Goal: Task Accomplishment & Management: Complete application form

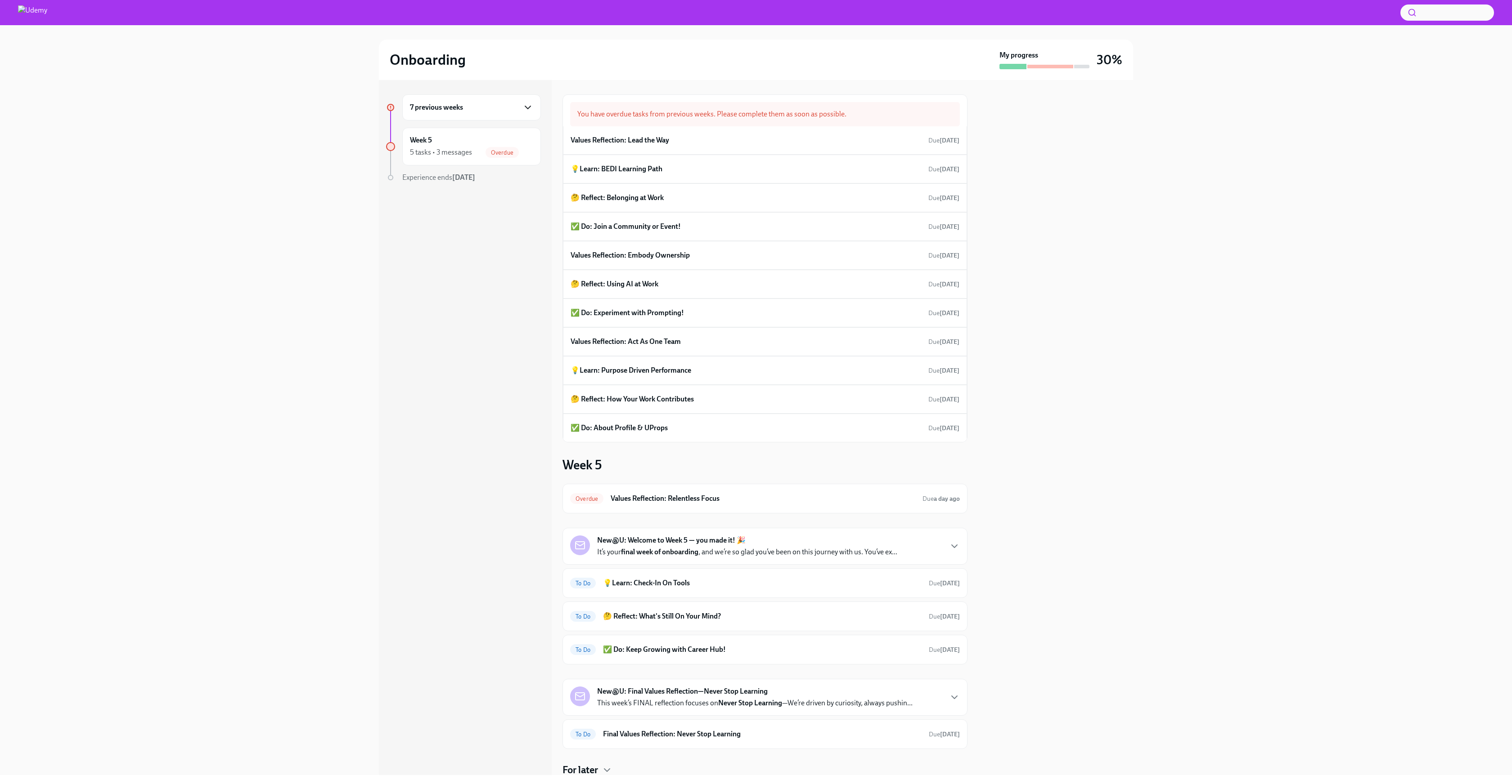
click at [527, 111] on icon "button" at bounding box center [527, 107] width 11 height 11
click at [474, 150] on div "1 task • 1 message Complete" at bounding box center [471, 152] width 123 height 11
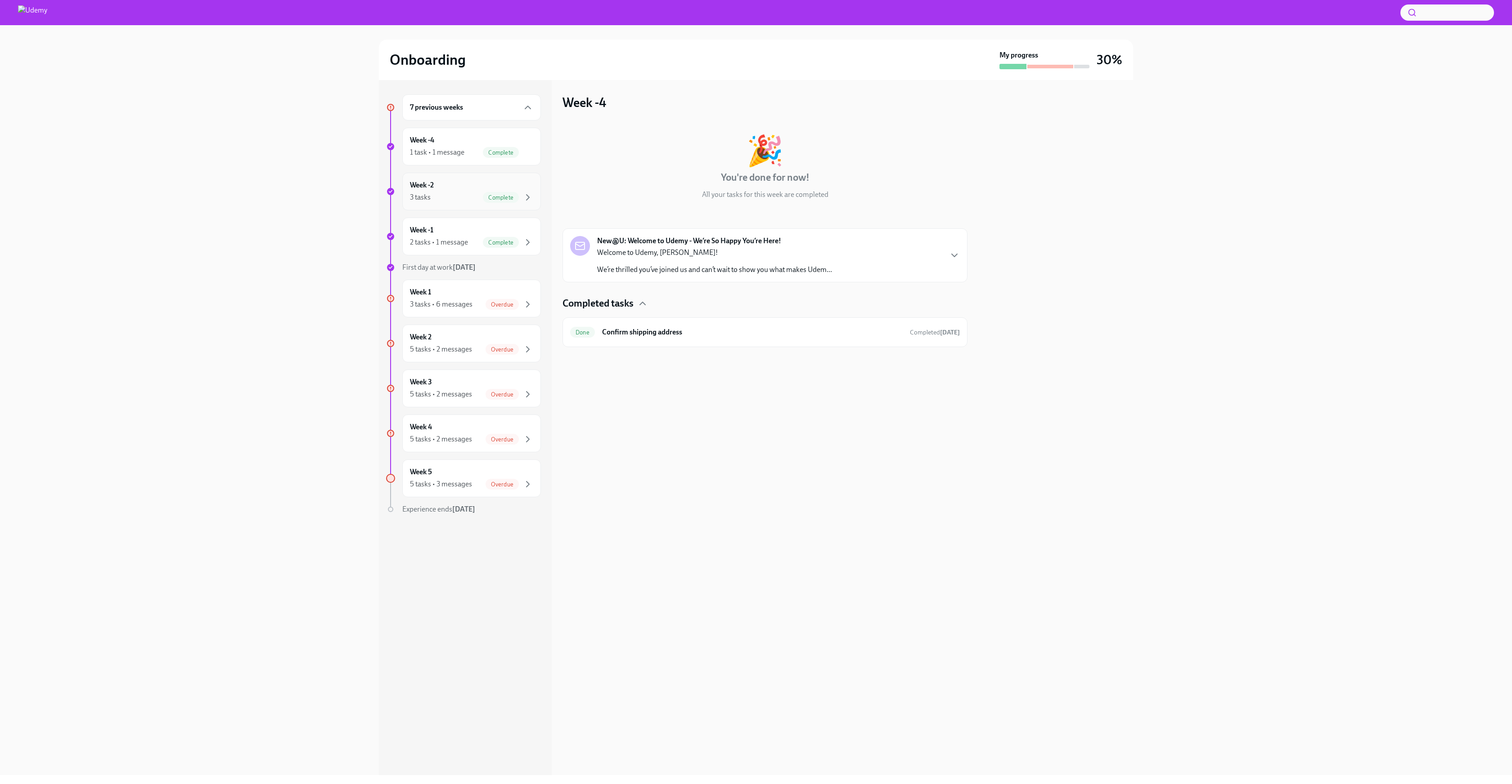
click at [474, 181] on div "Week -2 3 tasks Complete" at bounding box center [471, 191] width 123 height 23
click at [467, 231] on div "Week -1 2 tasks • 1 message Complete" at bounding box center [471, 237] width 123 height 23
click at [486, 242] on span "Complete" at bounding box center [500, 242] width 36 height 7
click at [459, 301] on div "3 tasks • 6 messages" at bounding box center [441, 304] width 63 height 10
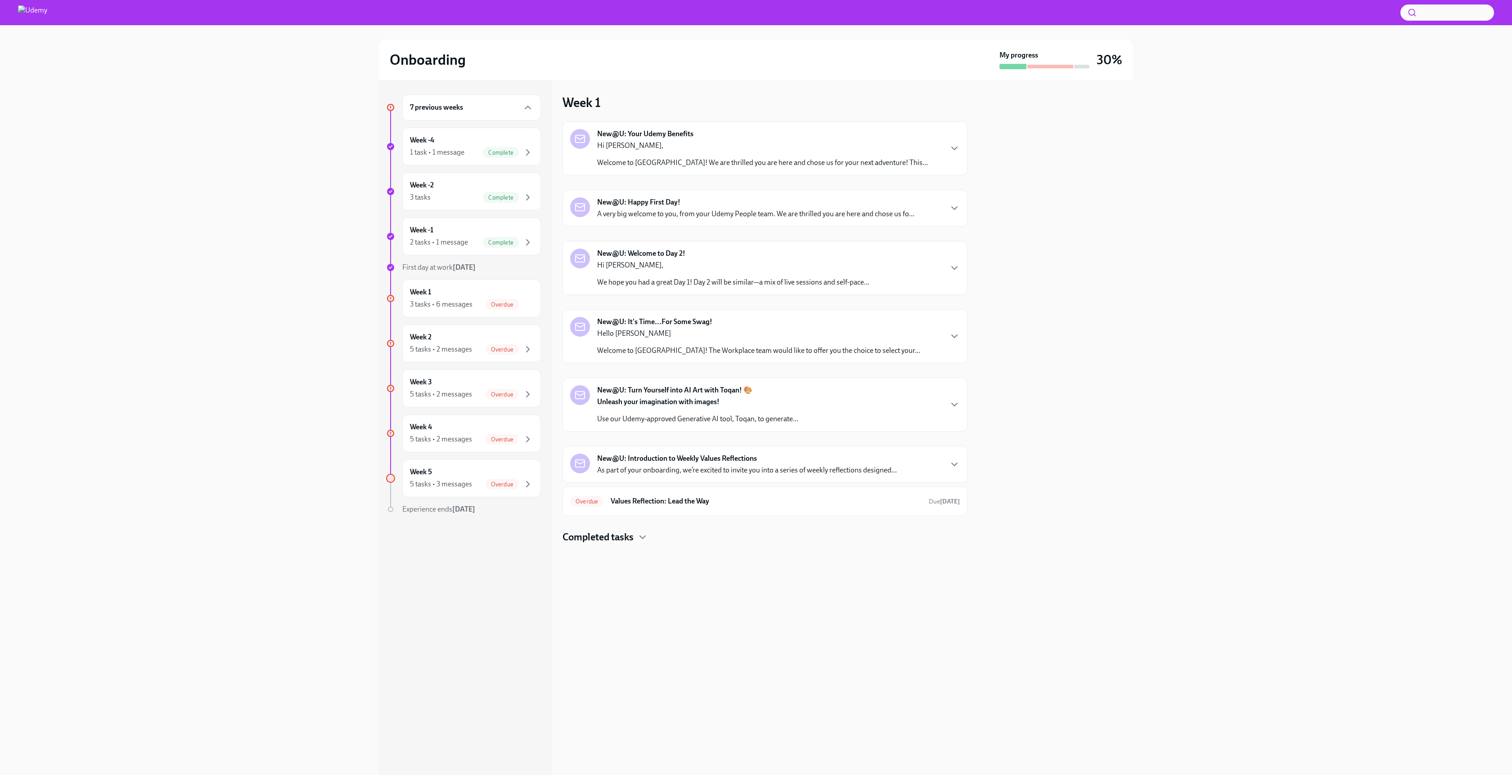
click at [792, 143] on p "Hi [PERSON_NAME]," at bounding box center [763, 146] width 331 height 10
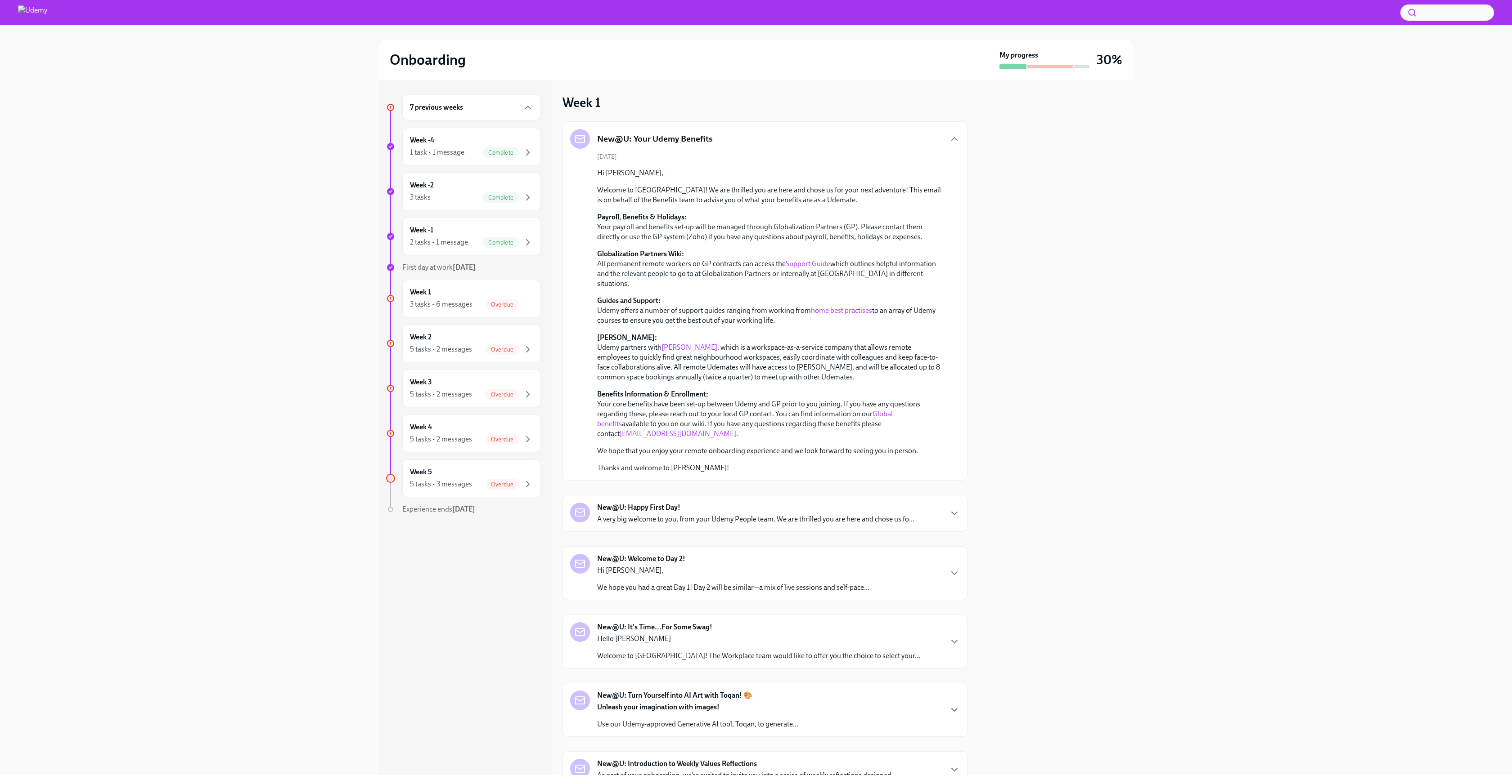
click at [674, 343] on link "[PERSON_NAME]" at bounding box center [689, 347] width 56 height 9
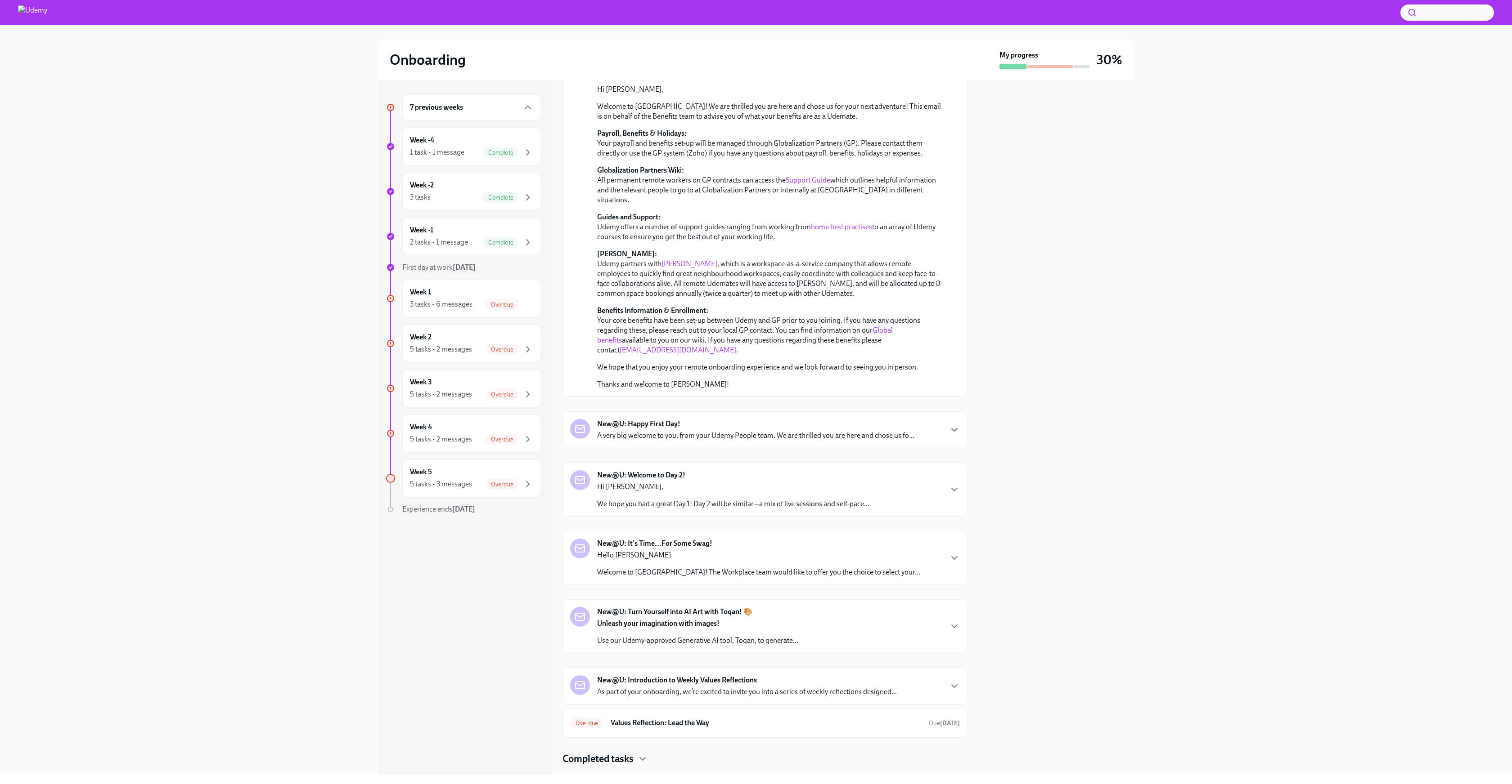
scroll to position [93, 0]
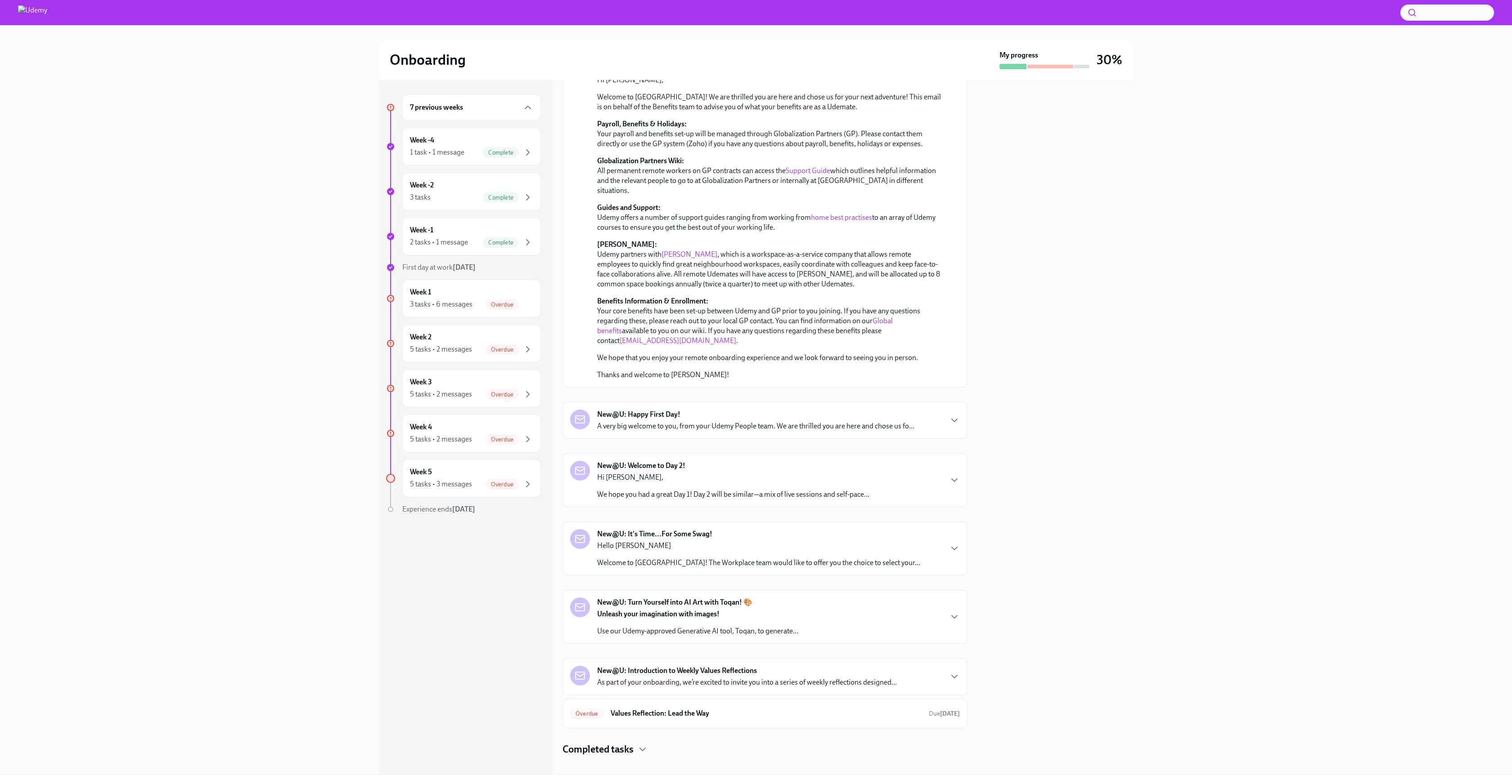
click at [873, 410] on div "New@U: Happy First Day! A very big welcome to you, from your Udemy People team.…" at bounding box center [756, 421] width 318 height 22
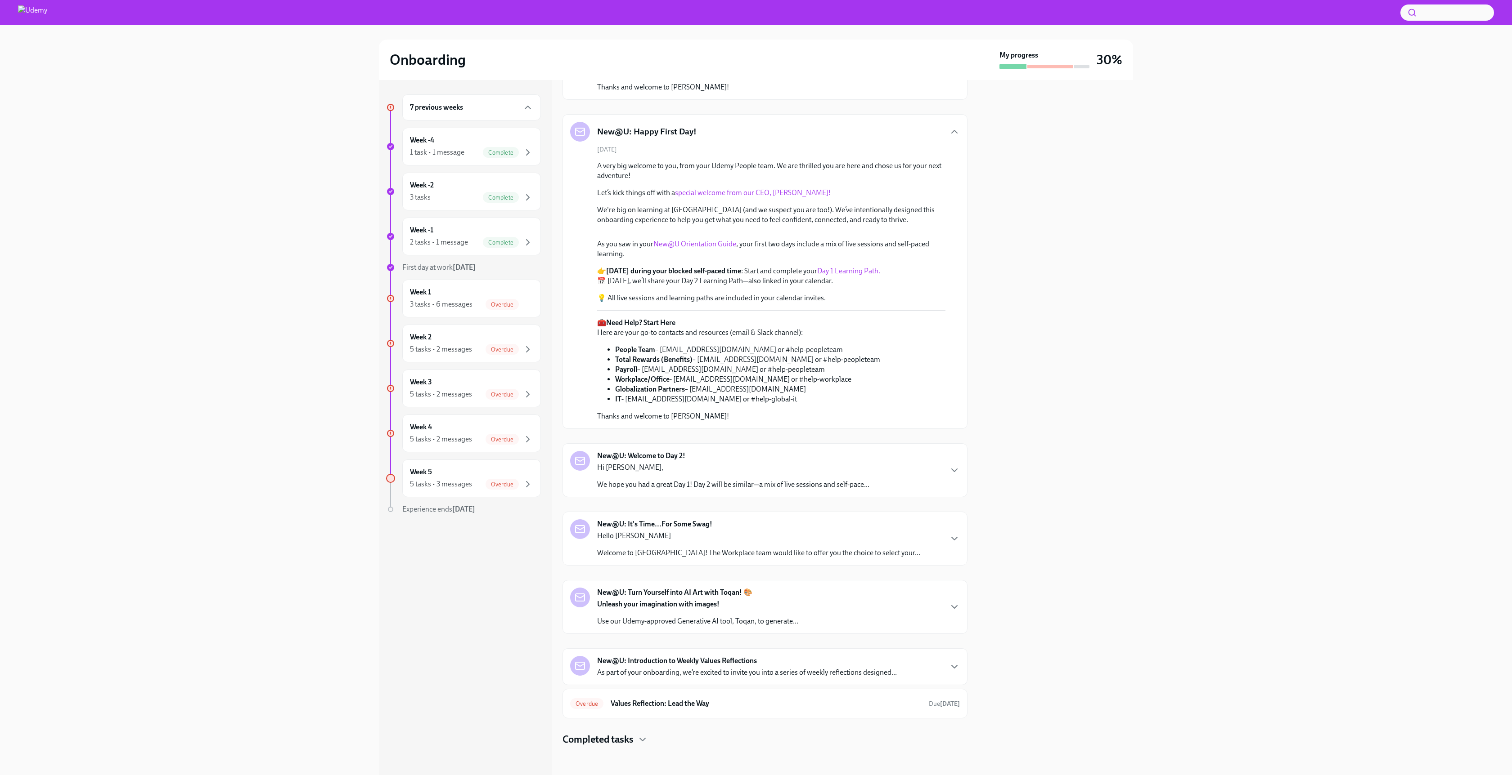
scroll to position [507, 0]
click at [842, 490] on div "Hi [PERSON_NAME], We hope you had a great Day 1! Day 2 will be similar—a mix of…" at bounding box center [733, 476] width 272 height 27
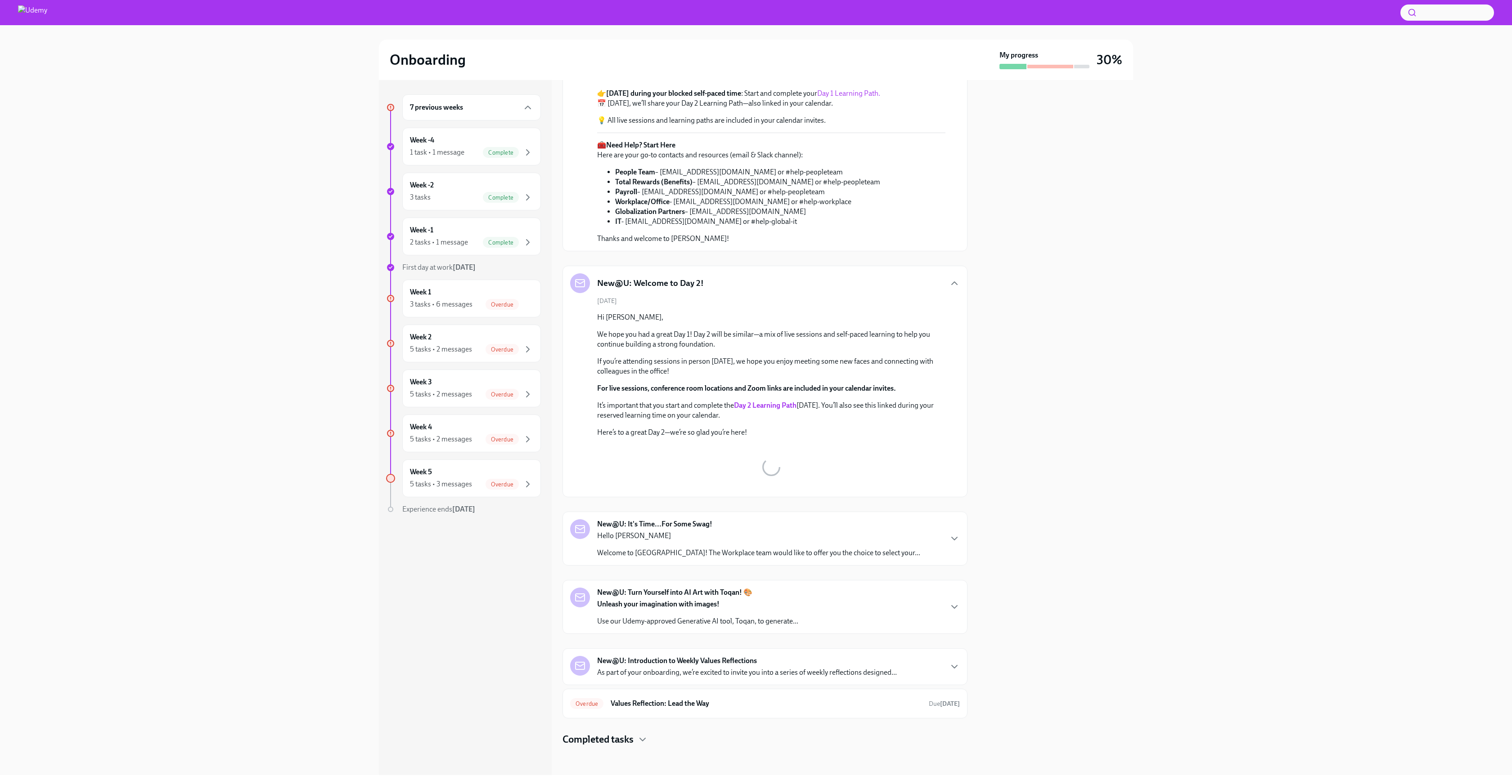
scroll to position [676, 0]
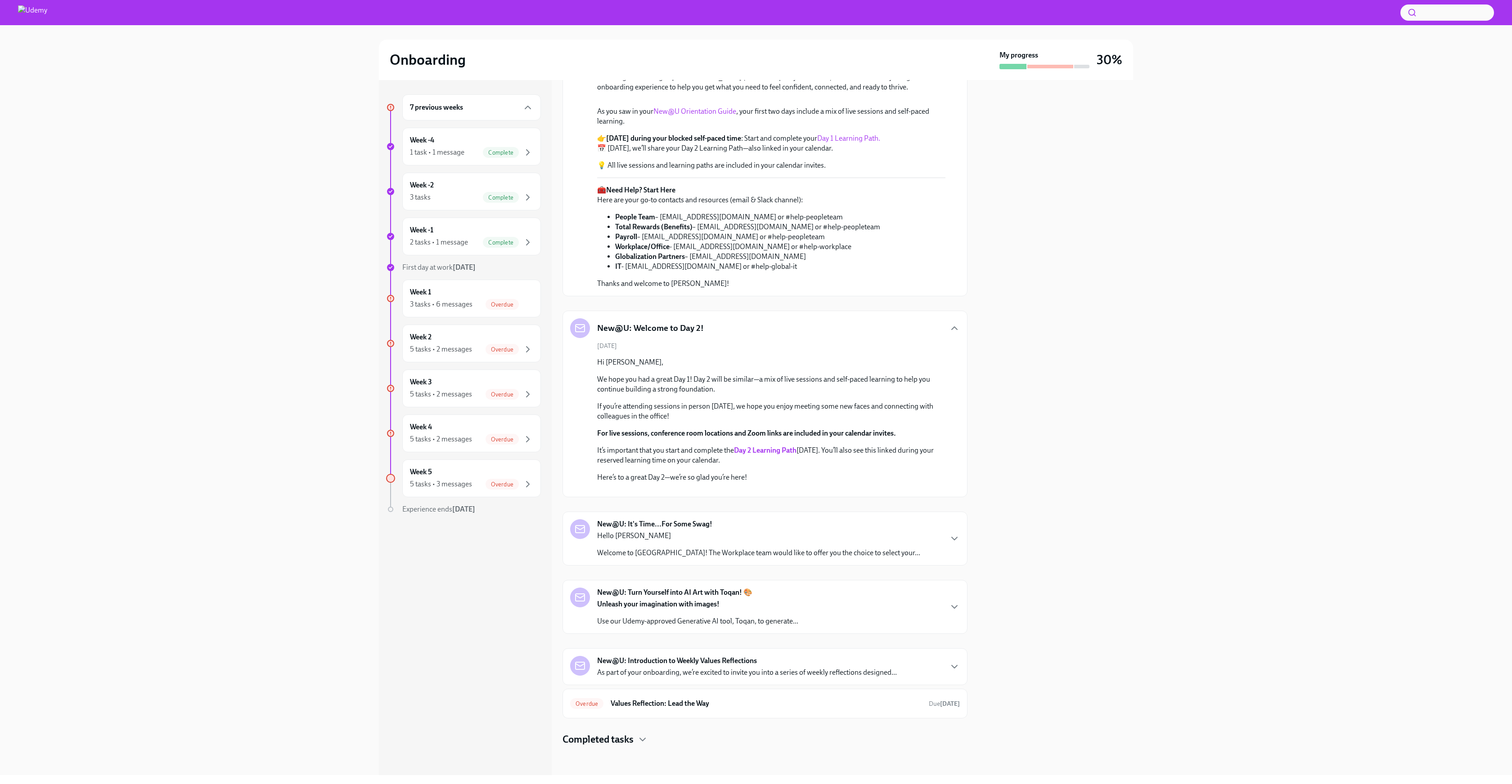
click at [769, 289] on p "Thanks and welcome to [PERSON_NAME]!" at bounding box center [739, 284] width 283 height 10
drag, startPoint x: 778, startPoint y: 303, endPoint x: 594, endPoint y: 251, distance: 191.2
click at [594, 251] on div "[DATE] A very big welcome to you, from your Udemy People team. We are thrilled …" at bounding box center [765, 150] width 390 height 276
click at [801, 539] on p "Hello [PERSON_NAME]" at bounding box center [759, 536] width 323 height 10
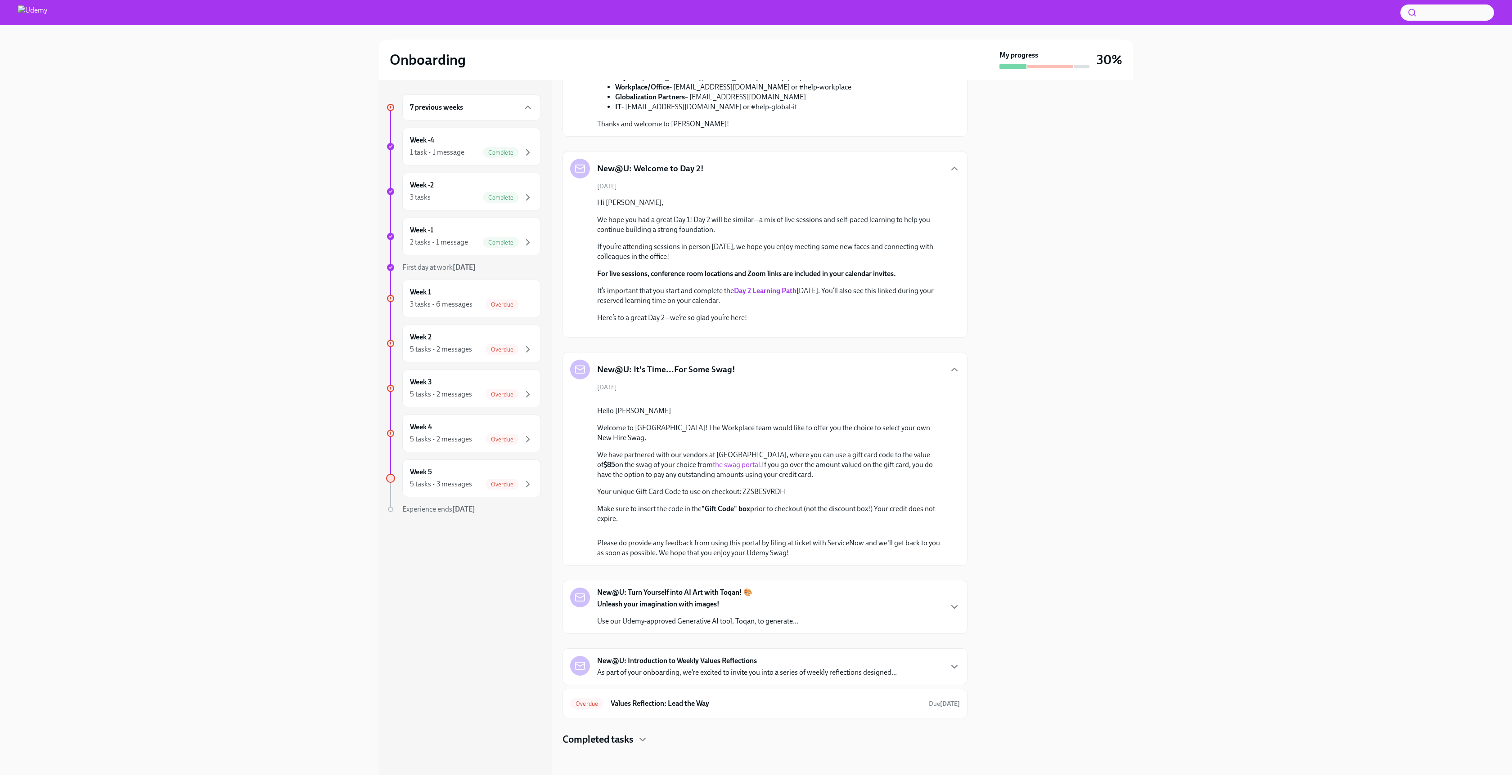
scroll to position [1089, 0]
click at [713, 469] on link "the swag portal." at bounding box center [737, 465] width 49 height 9
click at [890, 607] on div "New@U: Turn Yourself into AI Art with Toqan! 🎨 Unleash your imagination with im…" at bounding box center [765, 606] width 390 height 39
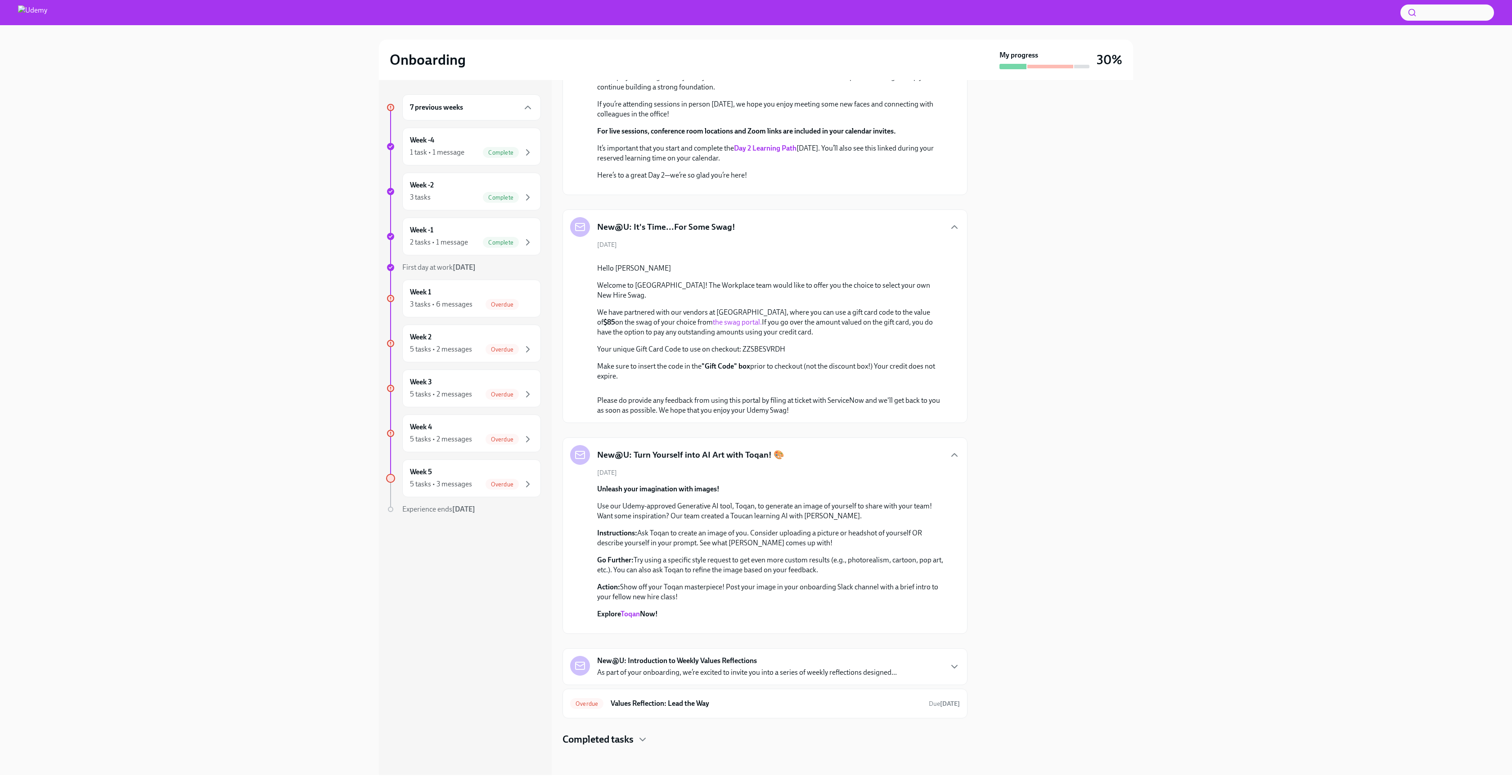
scroll to position [1644, 0]
click at [844, 663] on div "New@U: Introduction to Weekly Values Reflections As part of your onboarding, we…" at bounding box center [747, 667] width 299 height 22
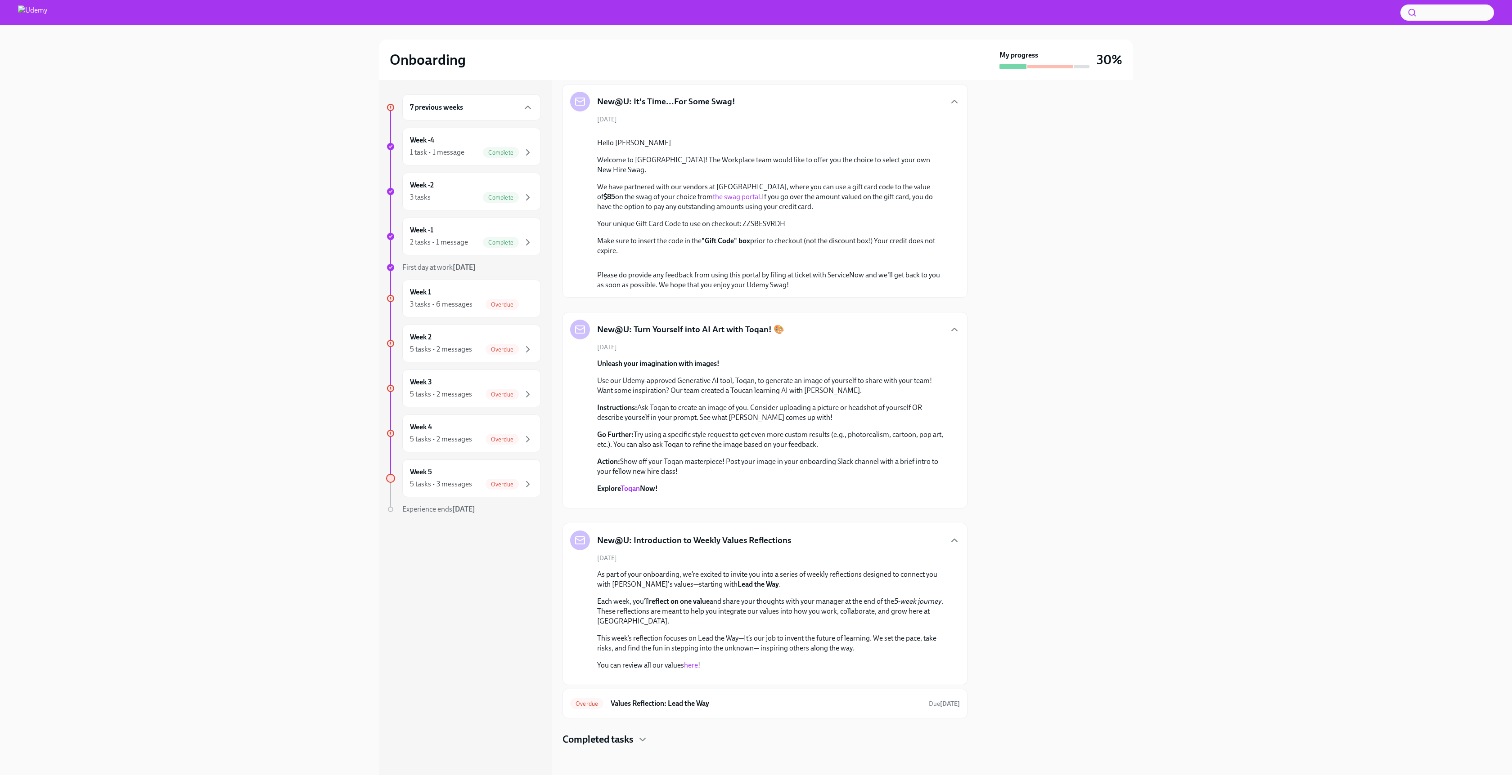
scroll to position [1901, 0]
click at [846, 707] on h6 "Values Reflection: Lead the Way" at bounding box center [765, 704] width 311 height 10
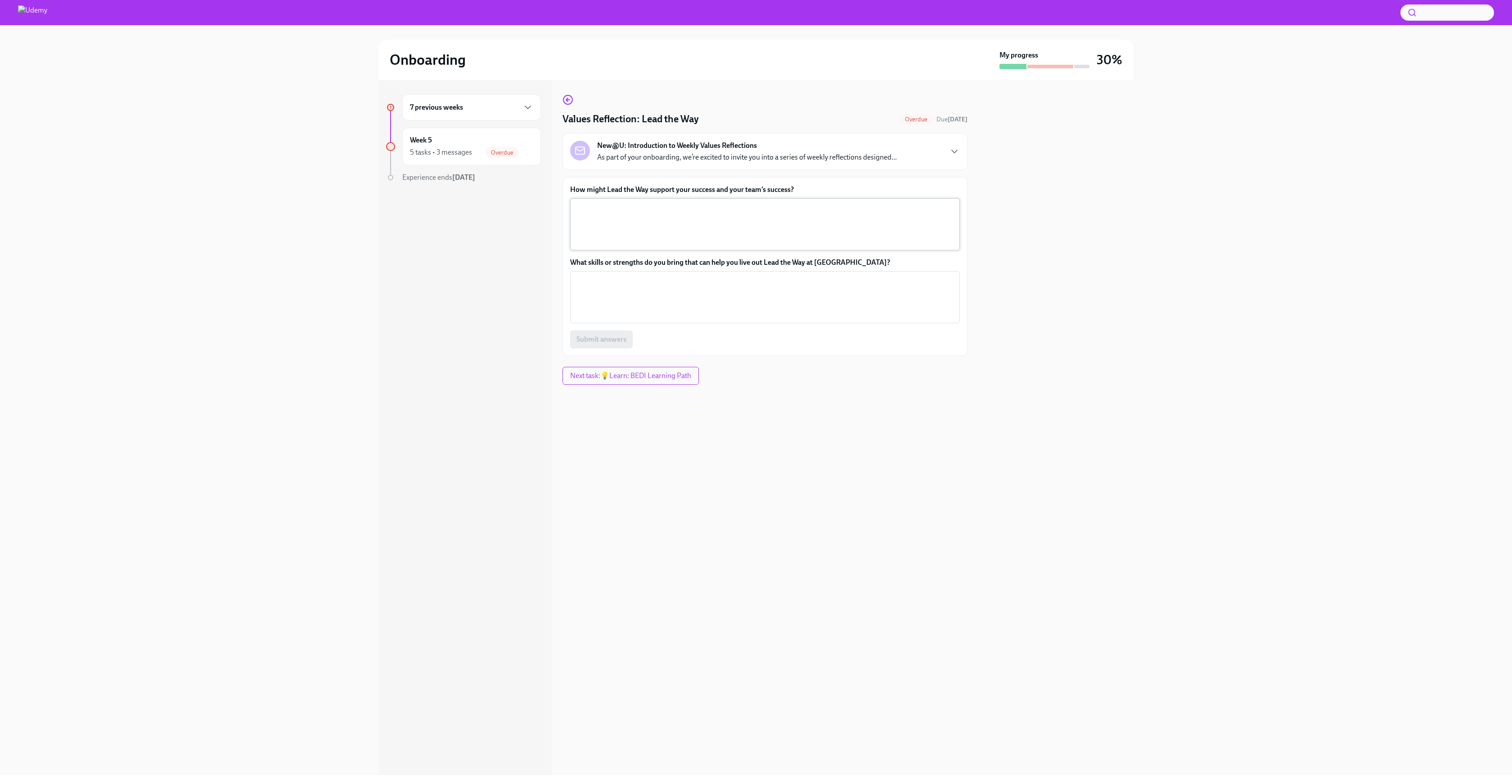
click at [664, 232] on textarea "How might Lead the Way support your success and your team’s success?" at bounding box center [765, 224] width 379 height 43
type textarea "I"
click at [572, 97] on icon "button" at bounding box center [567, 100] width 11 height 11
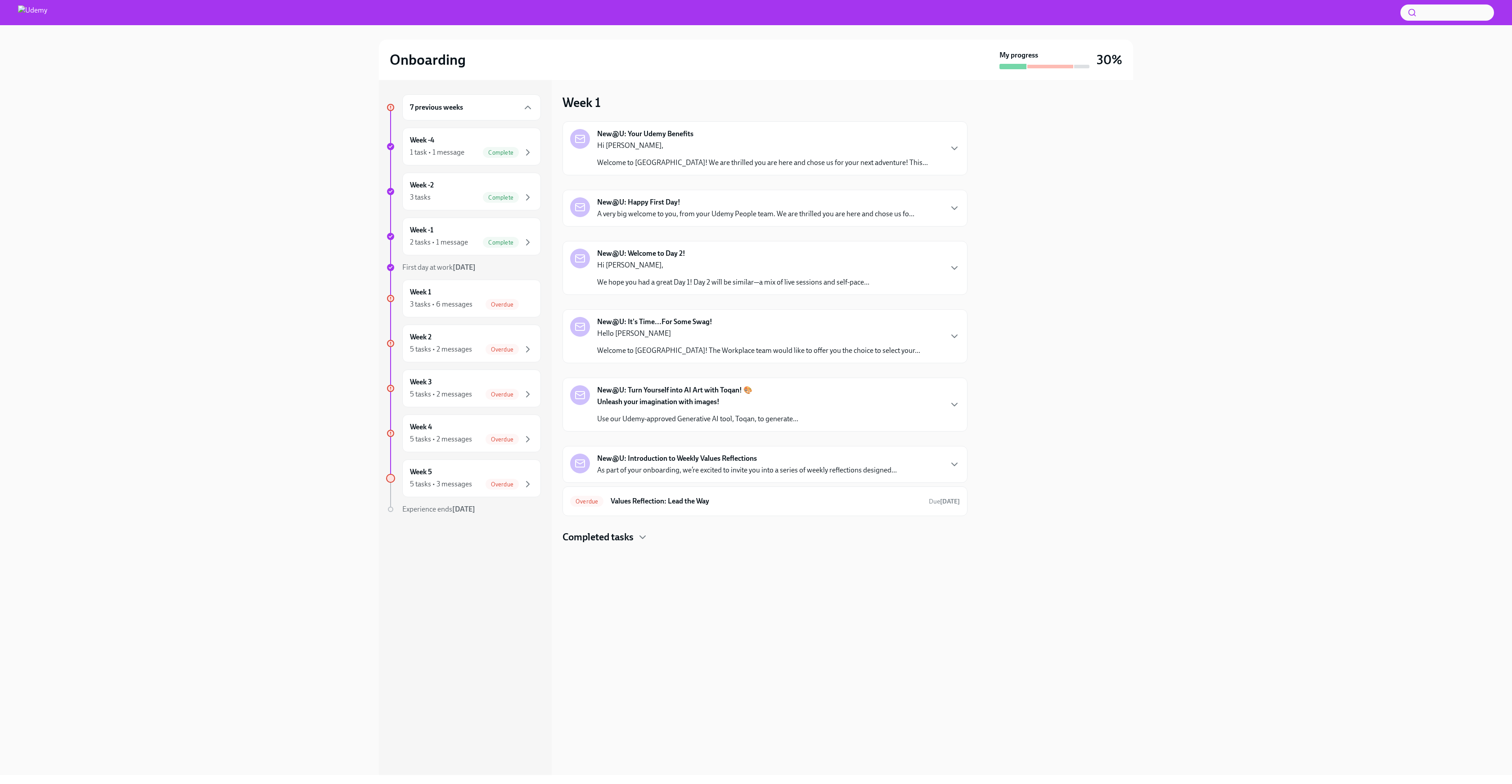
click at [788, 470] on p "As part of your onboarding, we’re excited to invite you into a series of weekly…" at bounding box center [747, 470] width 299 height 10
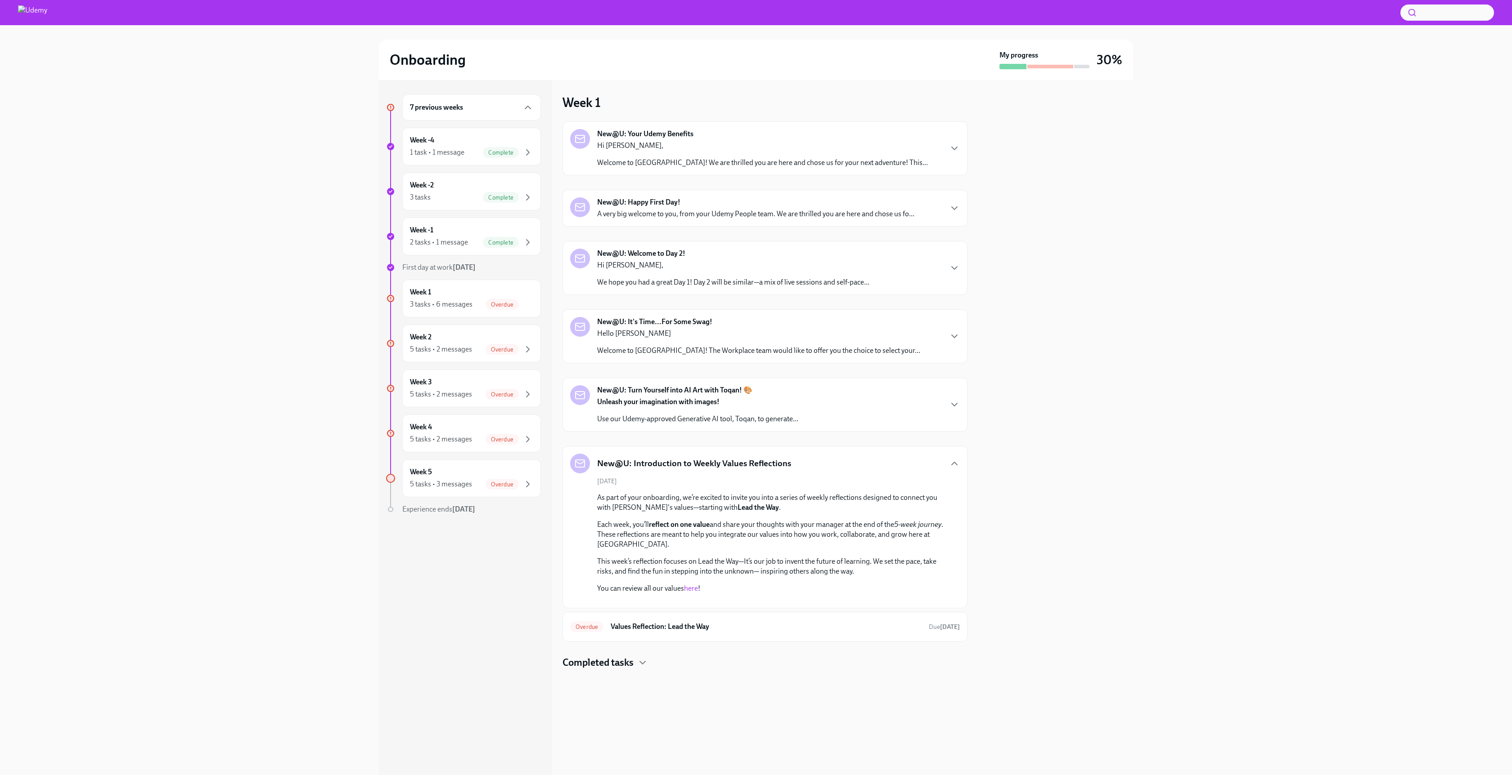
scroll to position [55, 0]
click at [694, 585] on link "here" at bounding box center [690, 589] width 14 height 9
click at [714, 632] on h6 "Values Reflection: Lead the Way" at bounding box center [765, 627] width 311 height 10
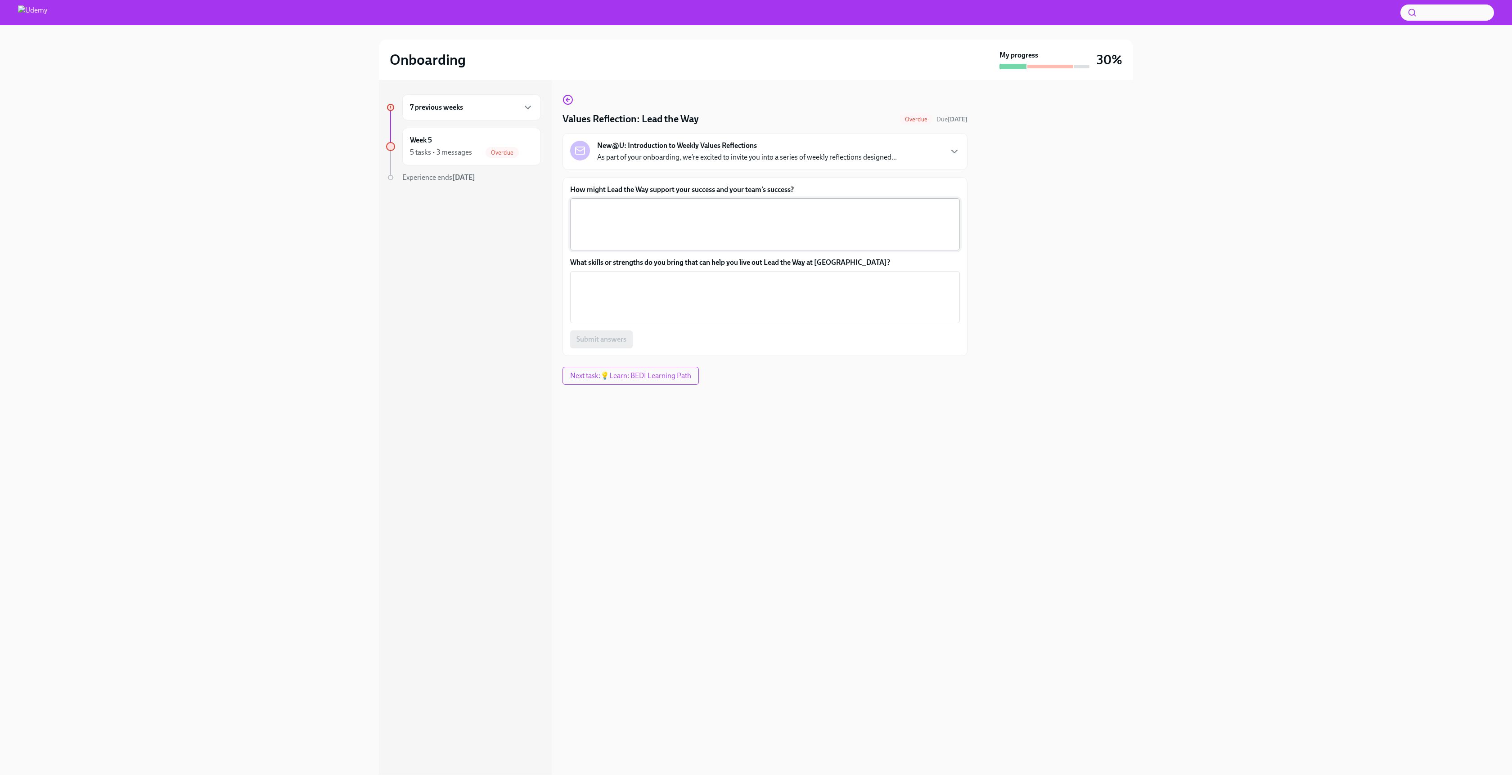
click at [665, 216] on textarea "How might Lead the Way support your success and your team’s success?" at bounding box center [765, 224] width 379 height 43
click at [688, 219] on textarea "How might Lead the Way support your success and your team’s success?" at bounding box center [765, 224] width 379 height 43
type textarea "i"
click at [801, 199] on div "I will look opportunities to x ​" at bounding box center [765, 224] width 390 height 52
click at [790, 207] on textarea "I will look opportunities to" at bounding box center [765, 224] width 379 height 43
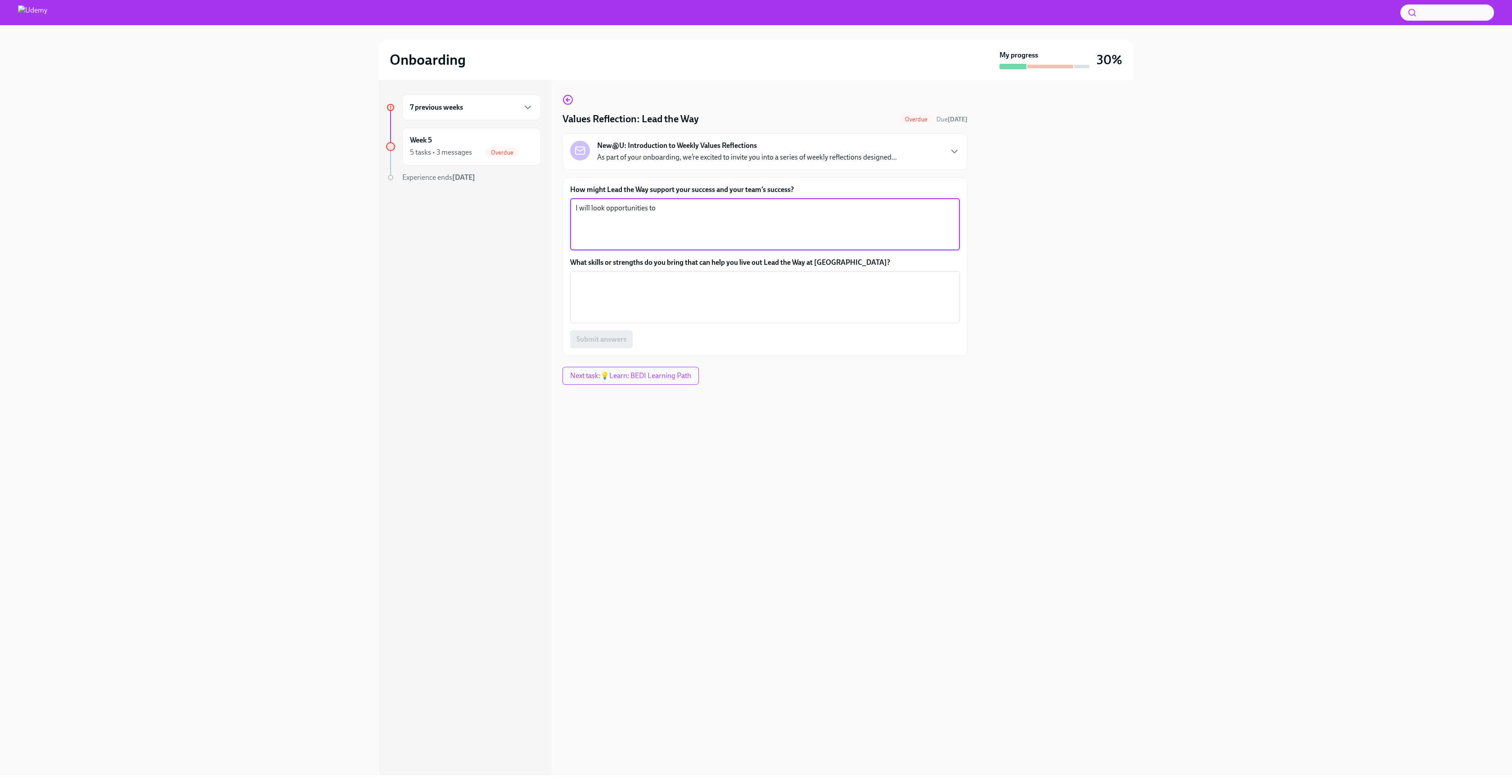
click at [722, 217] on textarea "I will look opportunities to" at bounding box center [765, 224] width 379 height 43
type textarea "I will look opportunities to test, learn and adapt to different environments an…"
click at [631, 297] on textarea "What skills or strengths do you bring that can help you live out Lead the Way a…" at bounding box center [765, 297] width 379 height 43
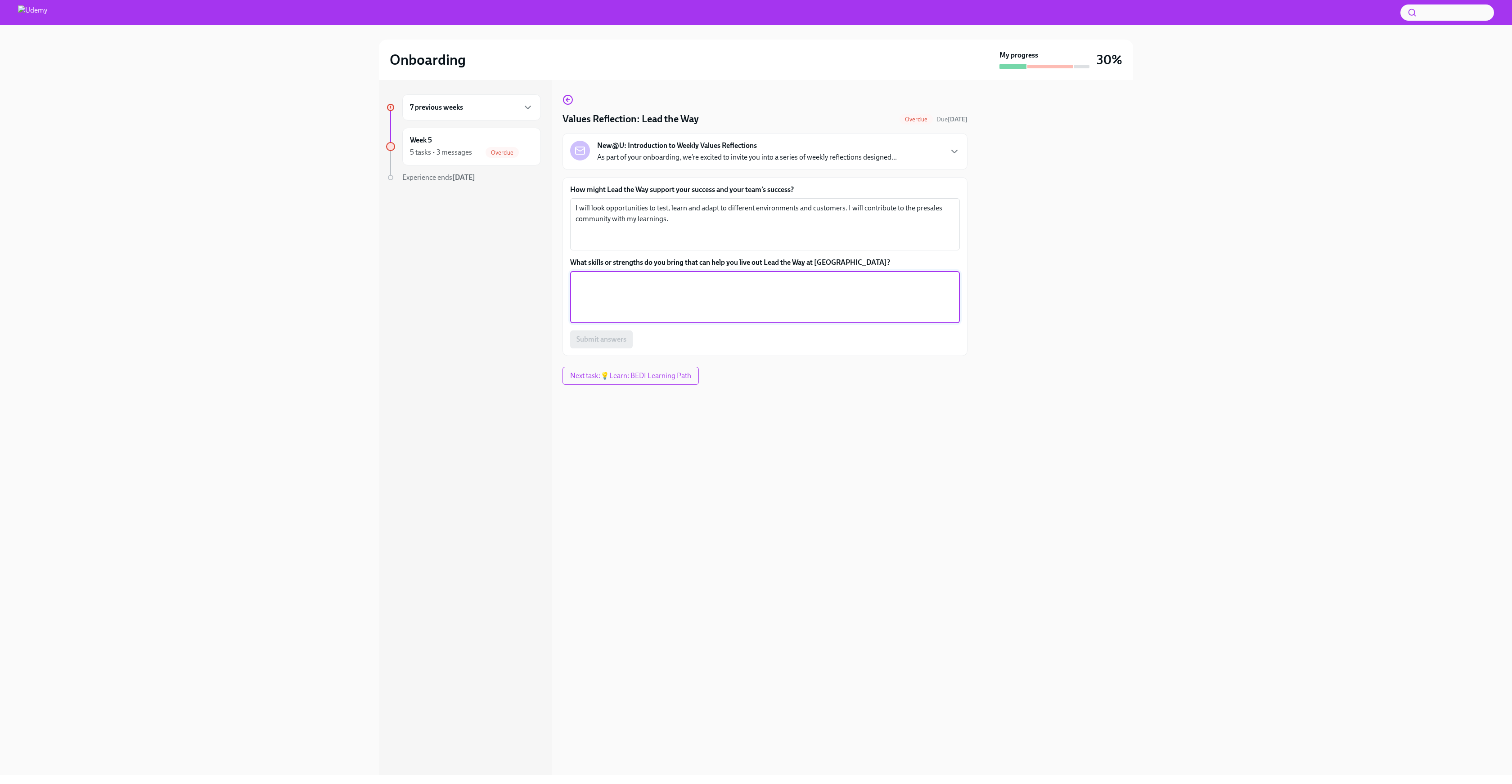
click at [734, 297] on textarea "What skills or strengths do you bring that can help you live out Lead the Way a…" at bounding box center [765, 297] width 379 height 43
click at [767, 282] on textarea "Knowledgeable, Creative, Open to go beyond my role to succed." at bounding box center [765, 297] width 379 height 43
click at [760, 282] on textarea "Knowledgeable, Creative, Open to go beyond my role to succed." at bounding box center [765, 297] width 379 height 43
click at [787, 285] on textarea "Knowledgeable, Creative, Open to go beyond my role to success." at bounding box center [765, 297] width 379 height 43
click at [781, 293] on textarea "Knowledgeable, Creative, Open to go beyond my role to success." at bounding box center [765, 297] width 379 height 43
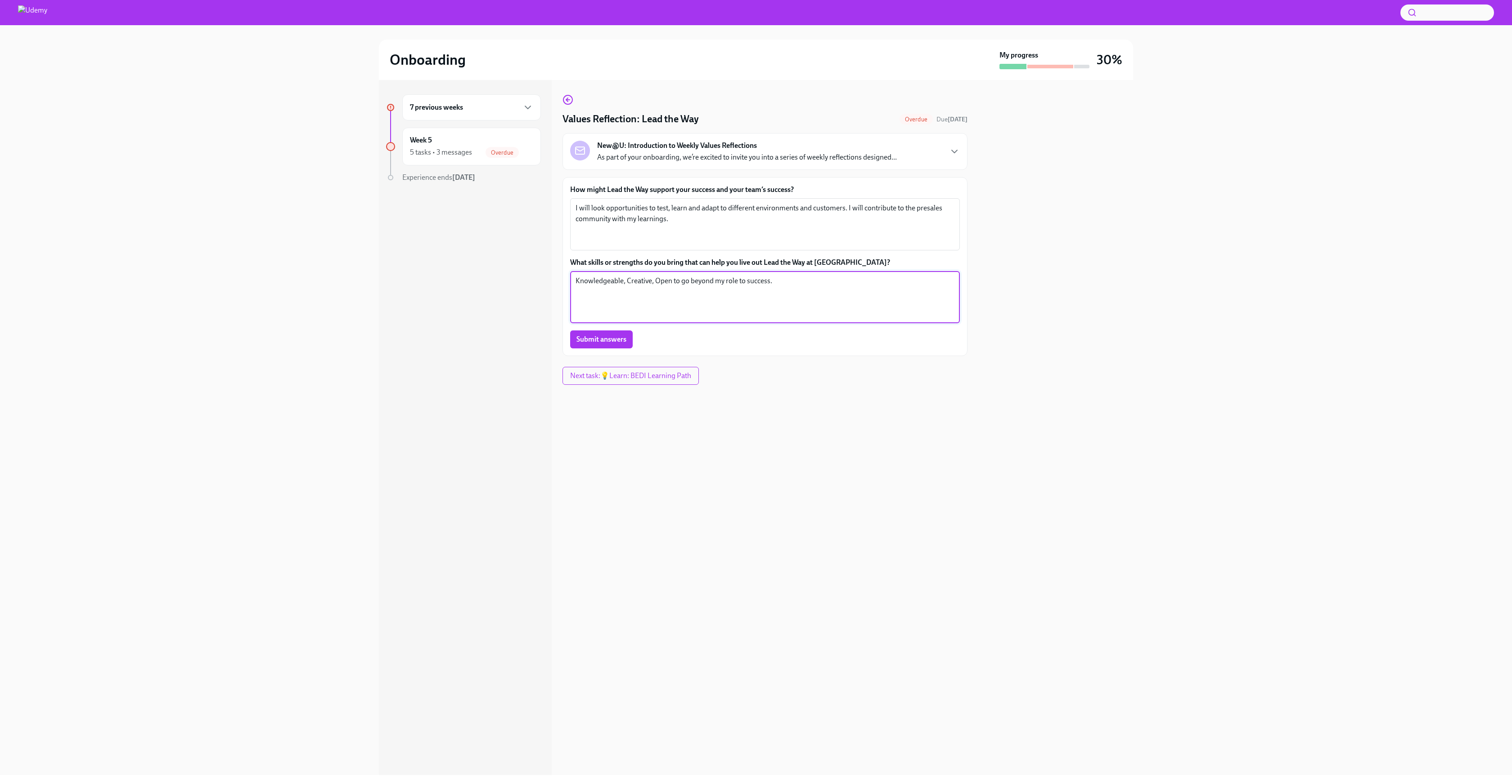
click at [769, 281] on textarea "Knowledgeable, Creative, Open to go beyond my role to success." at bounding box center [765, 297] width 379 height 43
type textarea "Knowledgeable, Creative, Open to go beyond my role to succeed."
click at [616, 336] on span "Submit answers" at bounding box center [601, 339] width 50 height 9
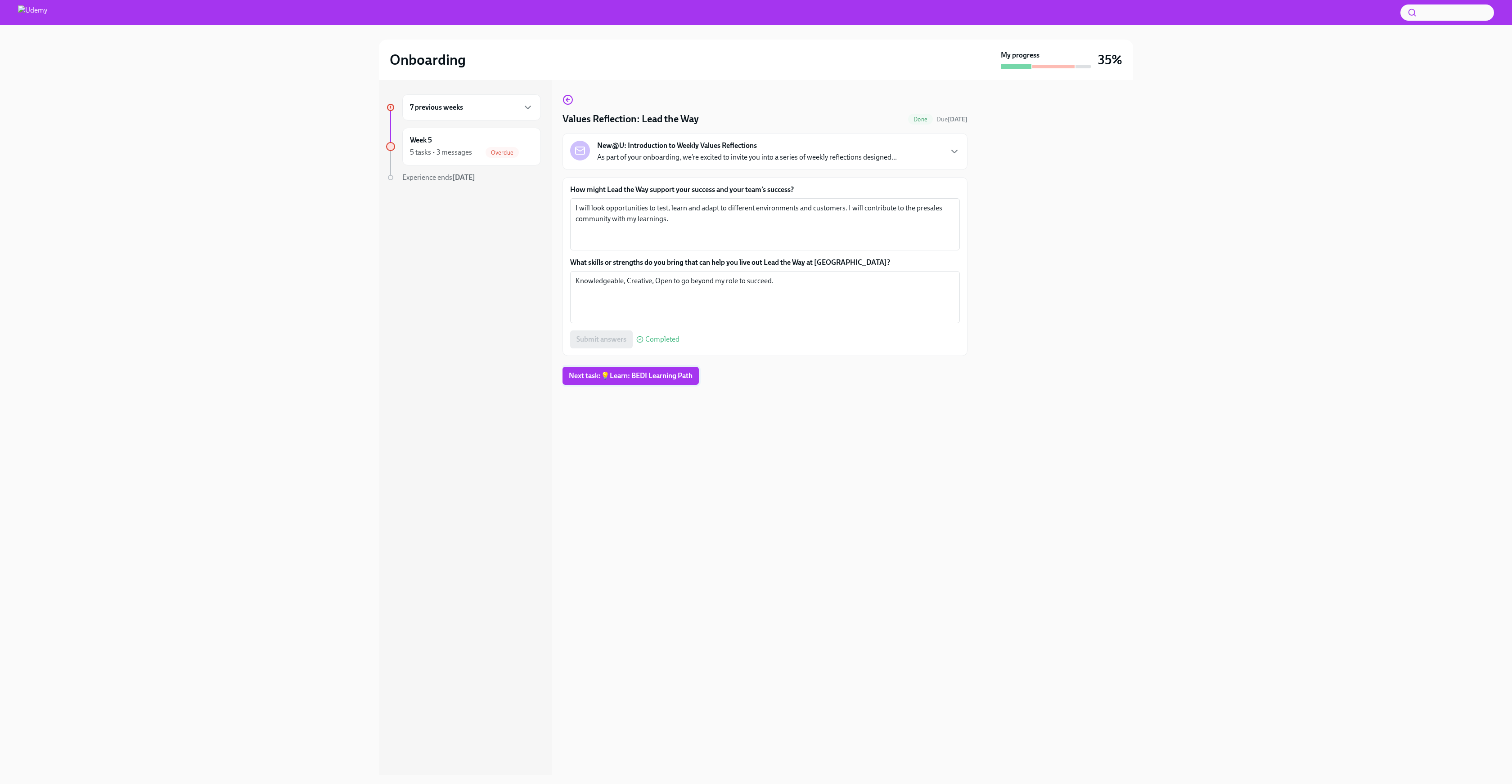
click at [661, 381] on span "Next task : 💡Learn: BEDI Learning Path" at bounding box center [631, 376] width 124 height 9
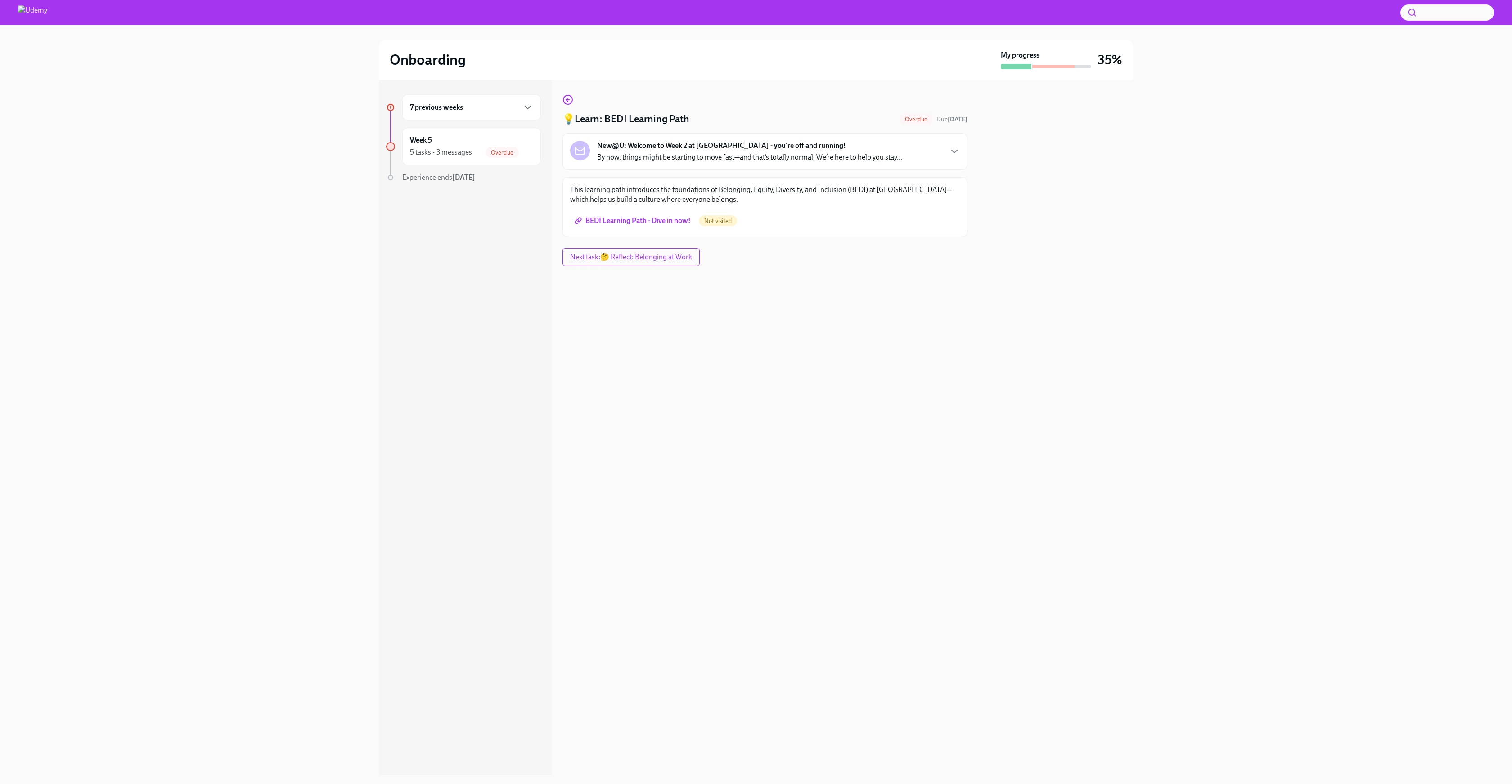
click at [658, 221] on span "BEDI Learning Path - Dive in now!" at bounding box center [633, 221] width 114 height 9
click at [659, 259] on span "Next task : 🤔 Reflect: Belonging at Work" at bounding box center [631, 257] width 125 height 9
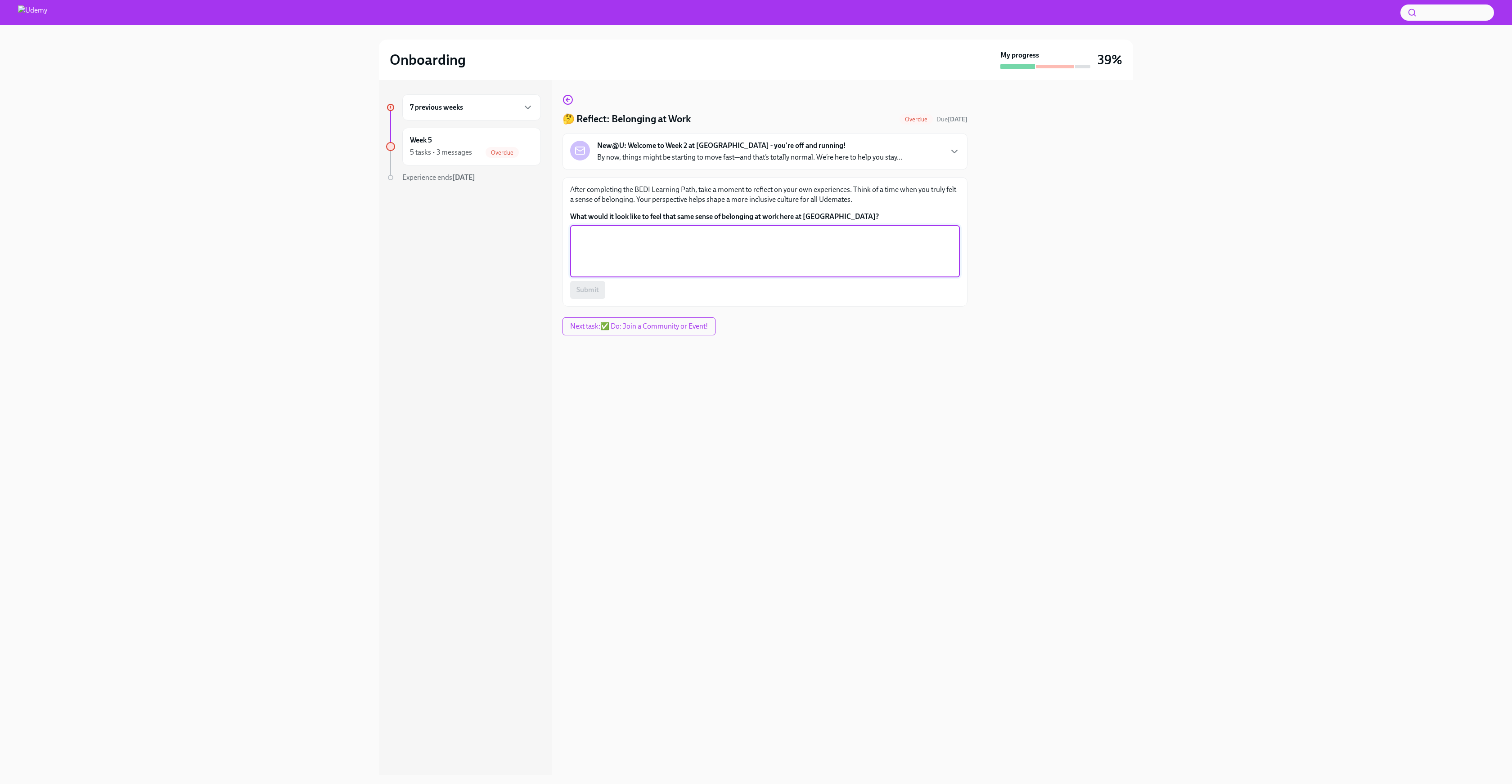
click at [794, 259] on textarea "What would it look like to feel that same sense of belonging at work here at [G…" at bounding box center [765, 251] width 379 height 43
type textarea "Being open and honest on how we feel and what we think"
click at [582, 288] on span "Submit" at bounding box center [587, 290] width 23 height 9
click at [677, 324] on span "Next task : ✅ Do: Join a Community or Event!" at bounding box center [639, 326] width 142 height 9
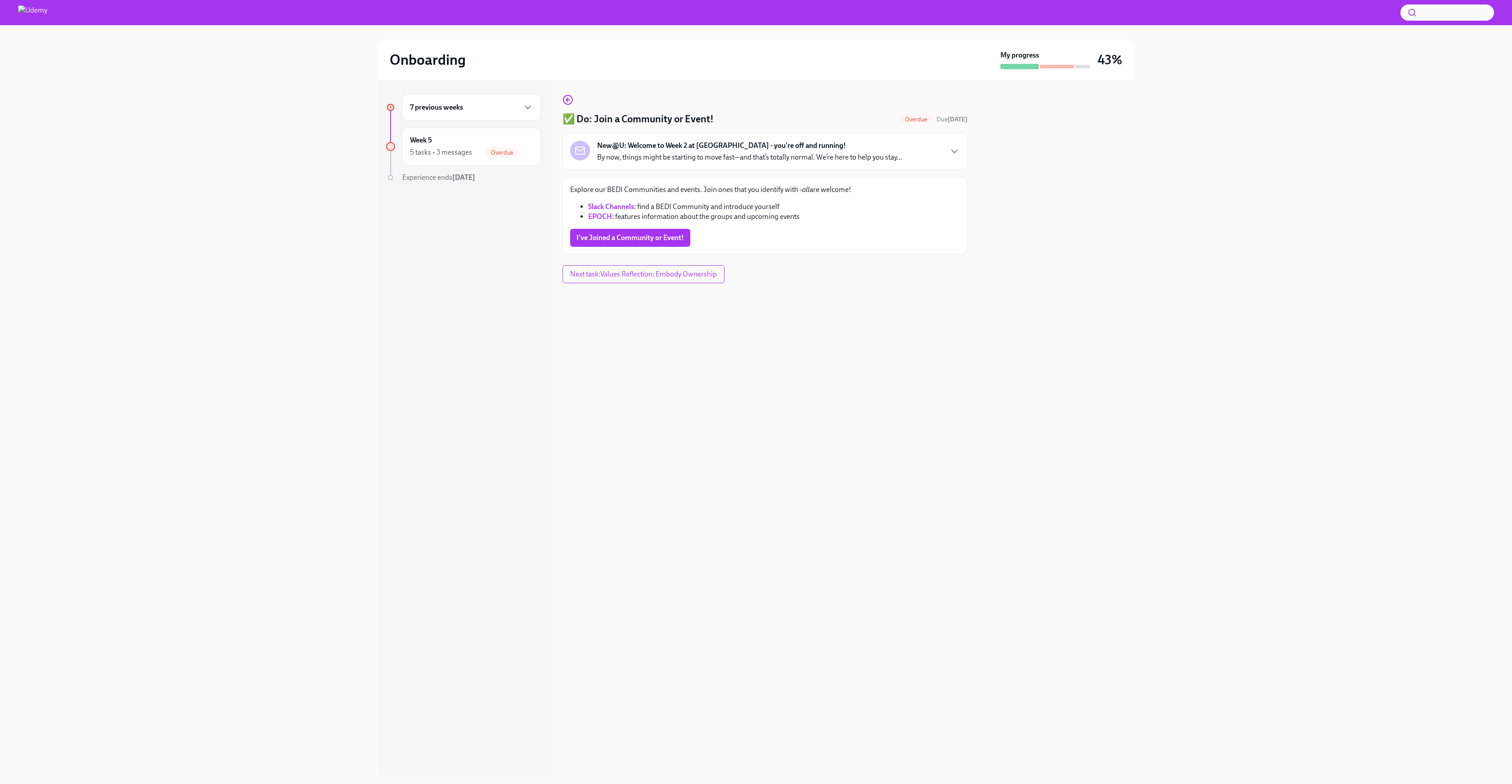
click at [910, 155] on div "New@U: Welcome to Week 2 at [GEOGRAPHIC_DATA] - you're off and running! By now,…" at bounding box center [765, 151] width 390 height 22
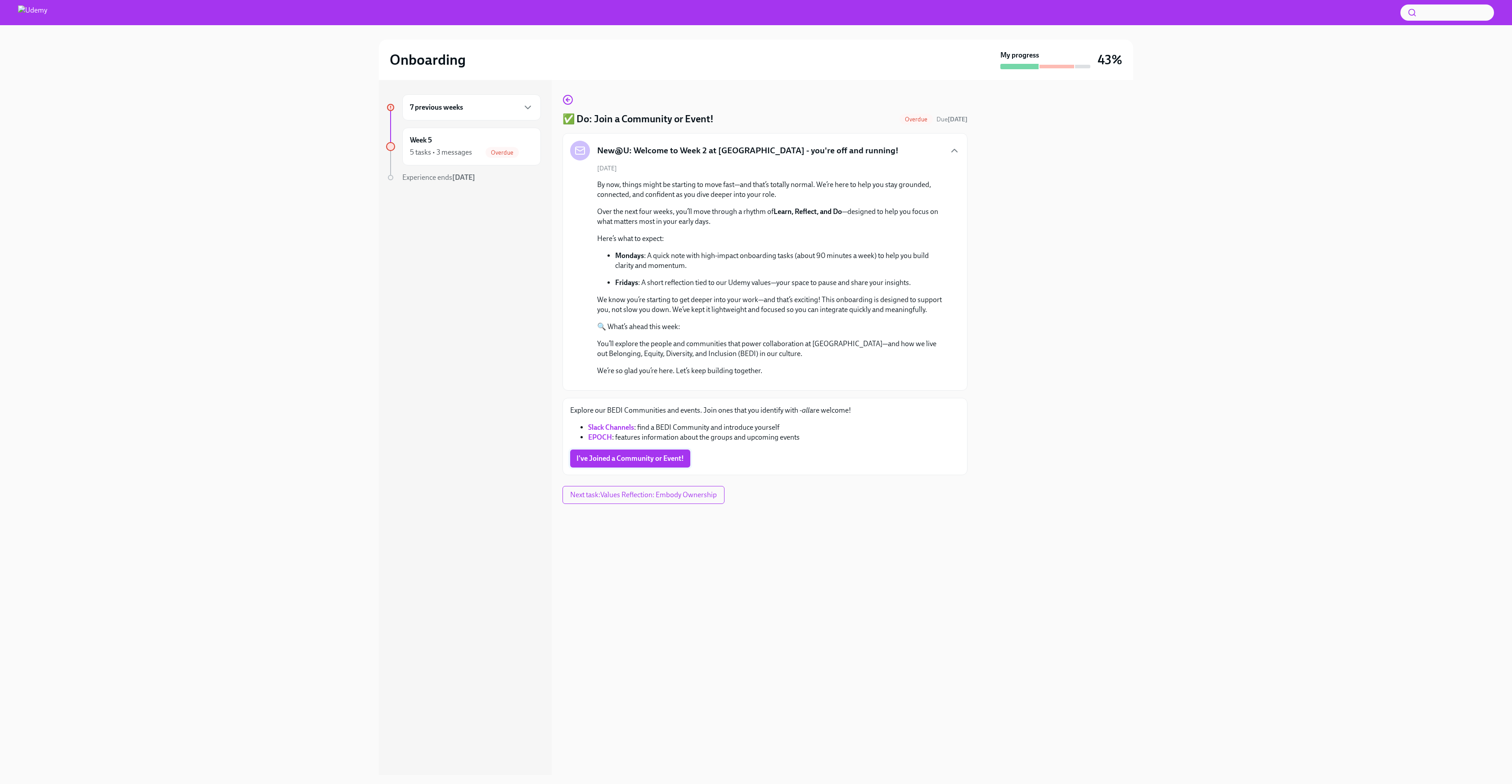
click at [658, 463] on span "I've Joined a Community or Event!" at bounding box center [630, 459] width 108 height 9
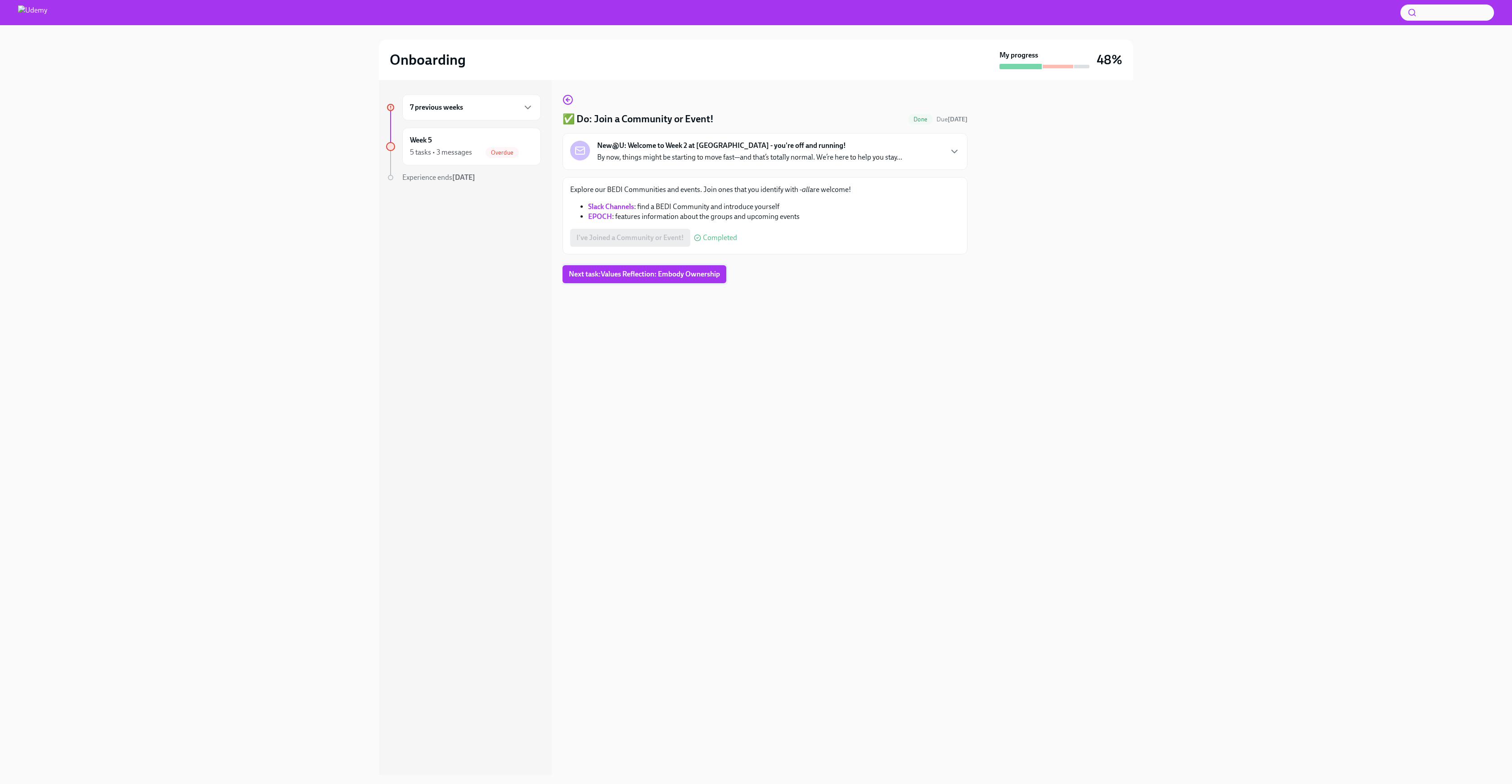
click at [674, 277] on span "Next task : Values Reflection: Embody Ownership" at bounding box center [645, 274] width 151 height 9
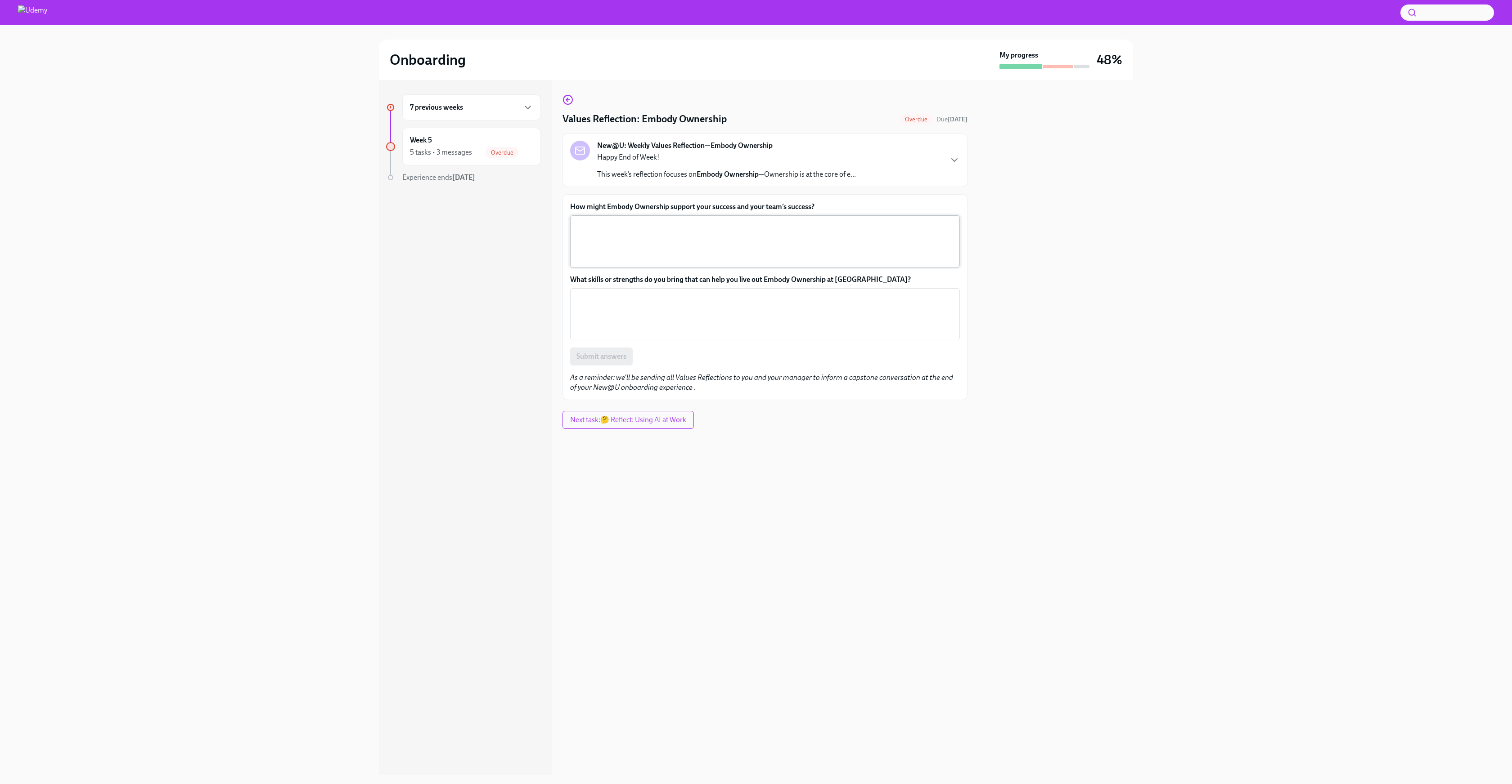
click at [724, 244] on textarea "How might Embody Ownership support your success and your team’s success?" at bounding box center [765, 241] width 379 height 43
click at [920, 162] on div "New@U: Weekly Values Reflection—Embody Ownership Happy End of Week! This week’s…" at bounding box center [765, 159] width 390 height 39
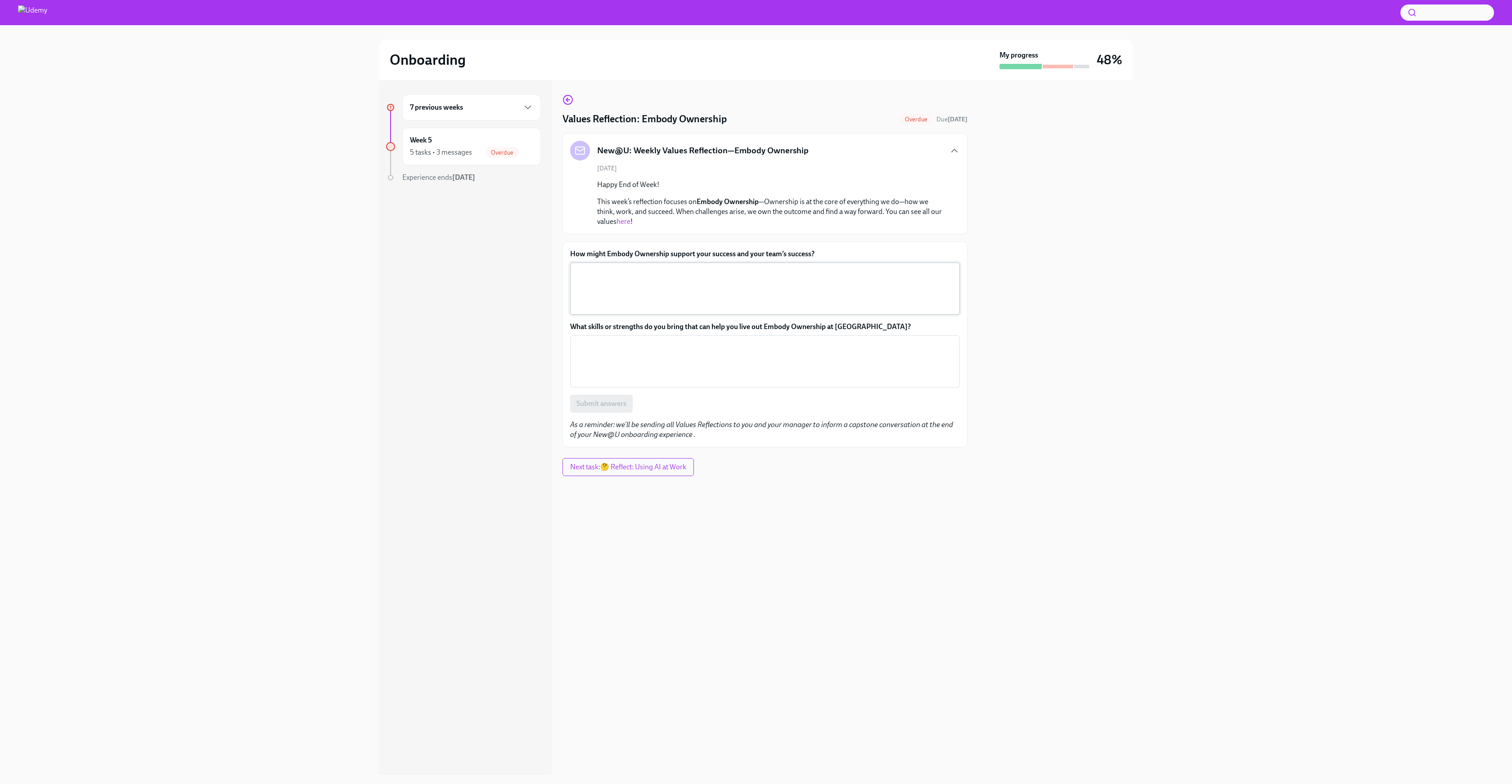
click at [685, 274] on textarea "How might Embody Ownership support your success and your team’s success?" at bounding box center [765, 288] width 379 height 43
click at [696, 280] on textarea "How might Embody Ownership support your success and your team’s success?" at bounding box center [765, 288] width 379 height 43
type textarea "I"
type textarea "If I see that something is missing or I can contribute to the overall success o…"
click at [706, 363] on textarea "What skills or strengths do you bring that can help you live out Embody Ownersh…" at bounding box center [765, 361] width 379 height 43
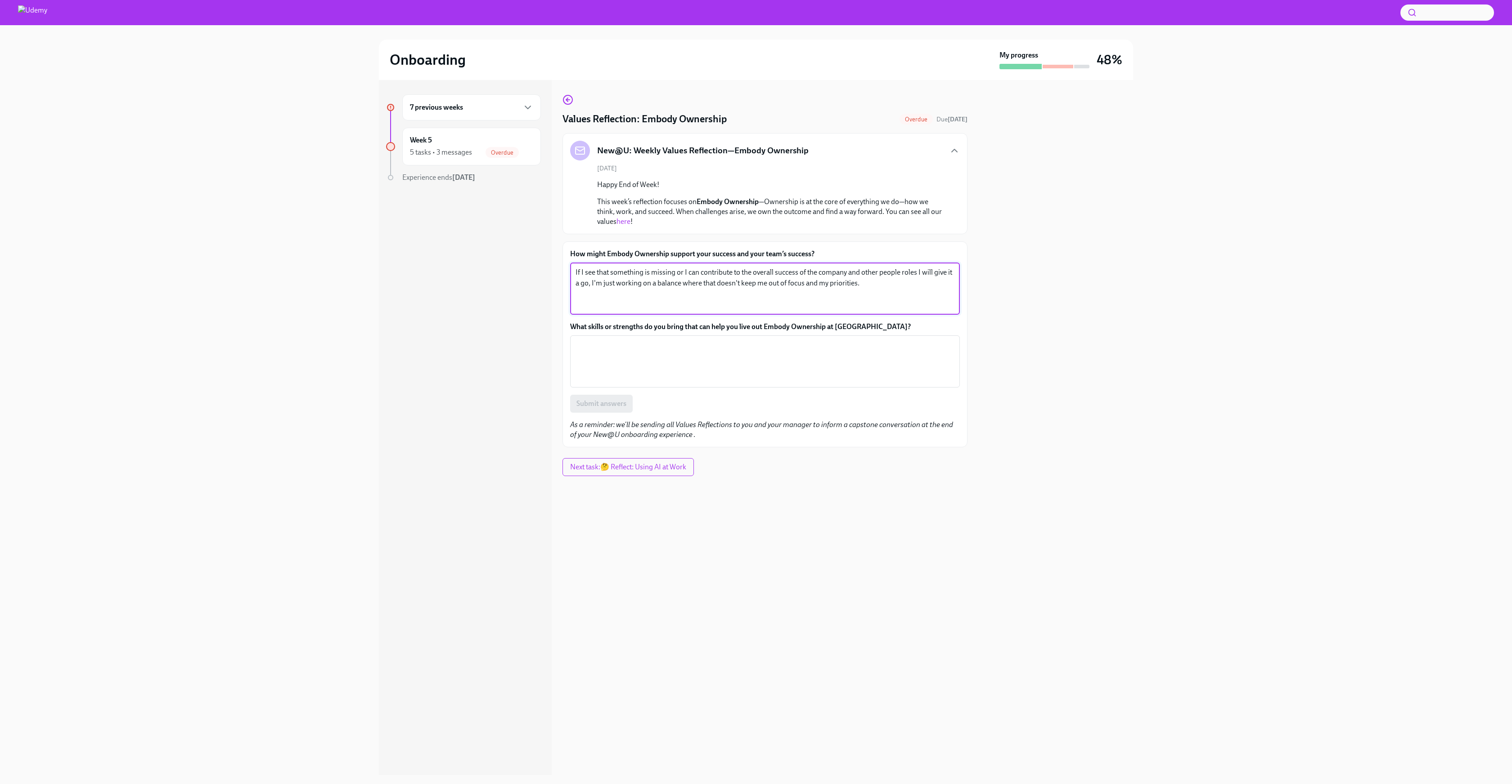
click at [884, 296] on textarea "If I see that something is missing or I can contribute to the overall success o…" at bounding box center [765, 288] width 379 height 43
click at [848, 368] on textarea "What skills or strengths do you bring that can help you live out Embody Ownersh…" at bounding box center [765, 361] width 379 height 43
type textarea "c"
type textarea "C"
type textarea "Resilience, perseverance and optimism."
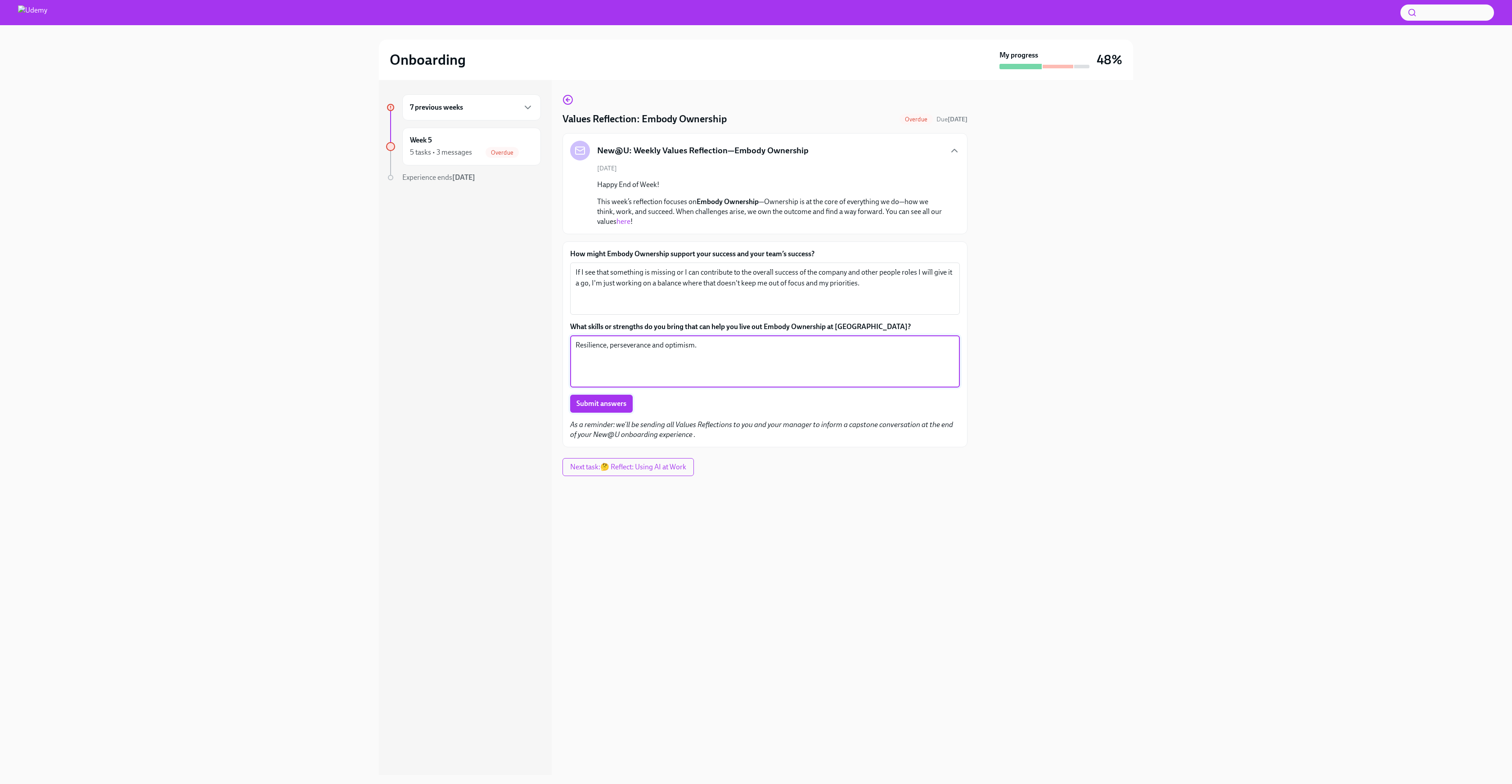
click at [599, 405] on span "Submit answers" at bounding box center [601, 404] width 50 height 9
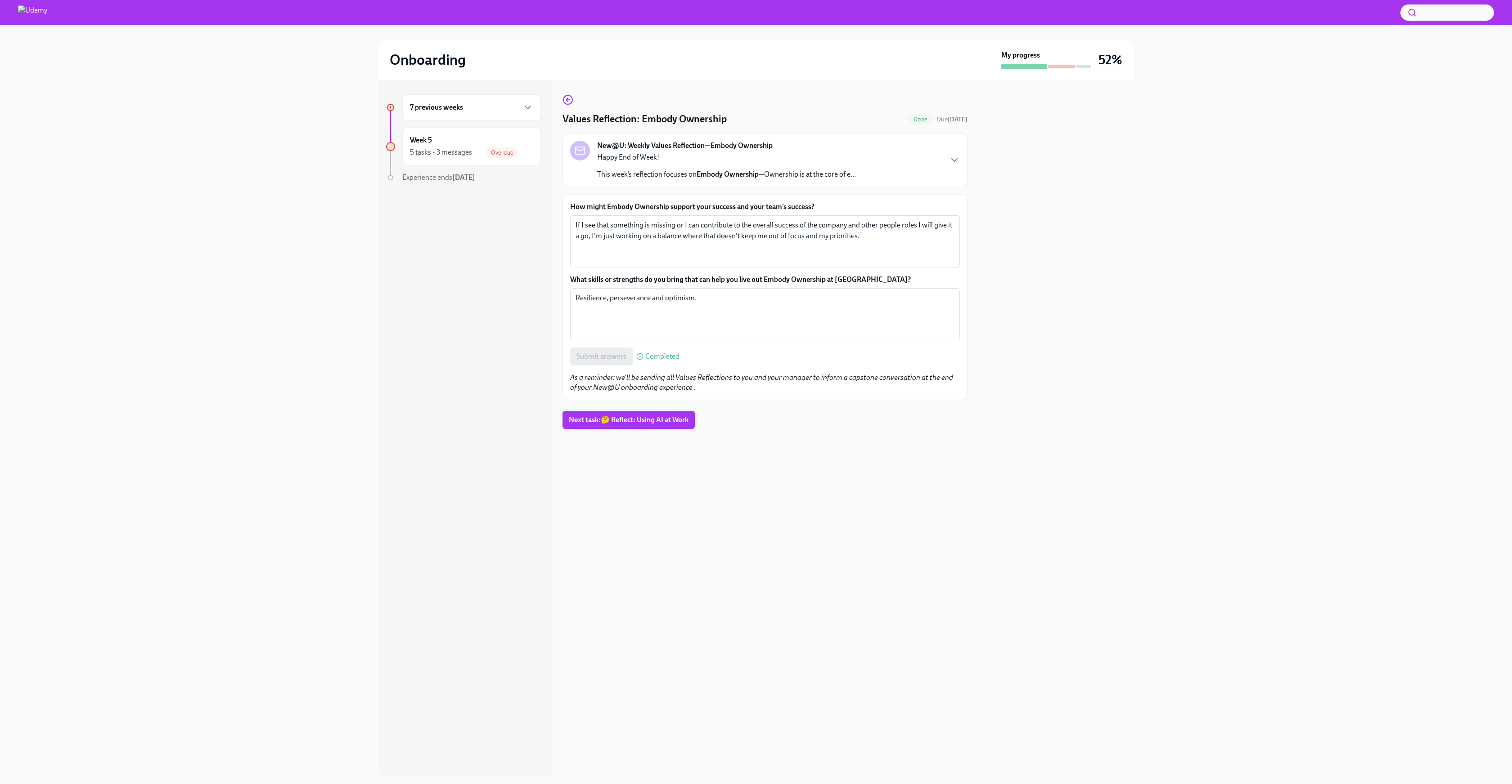
click at [674, 421] on span "Next task : 🤔 Reflect: Using AI at Work" at bounding box center [629, 420] width 119 height 9
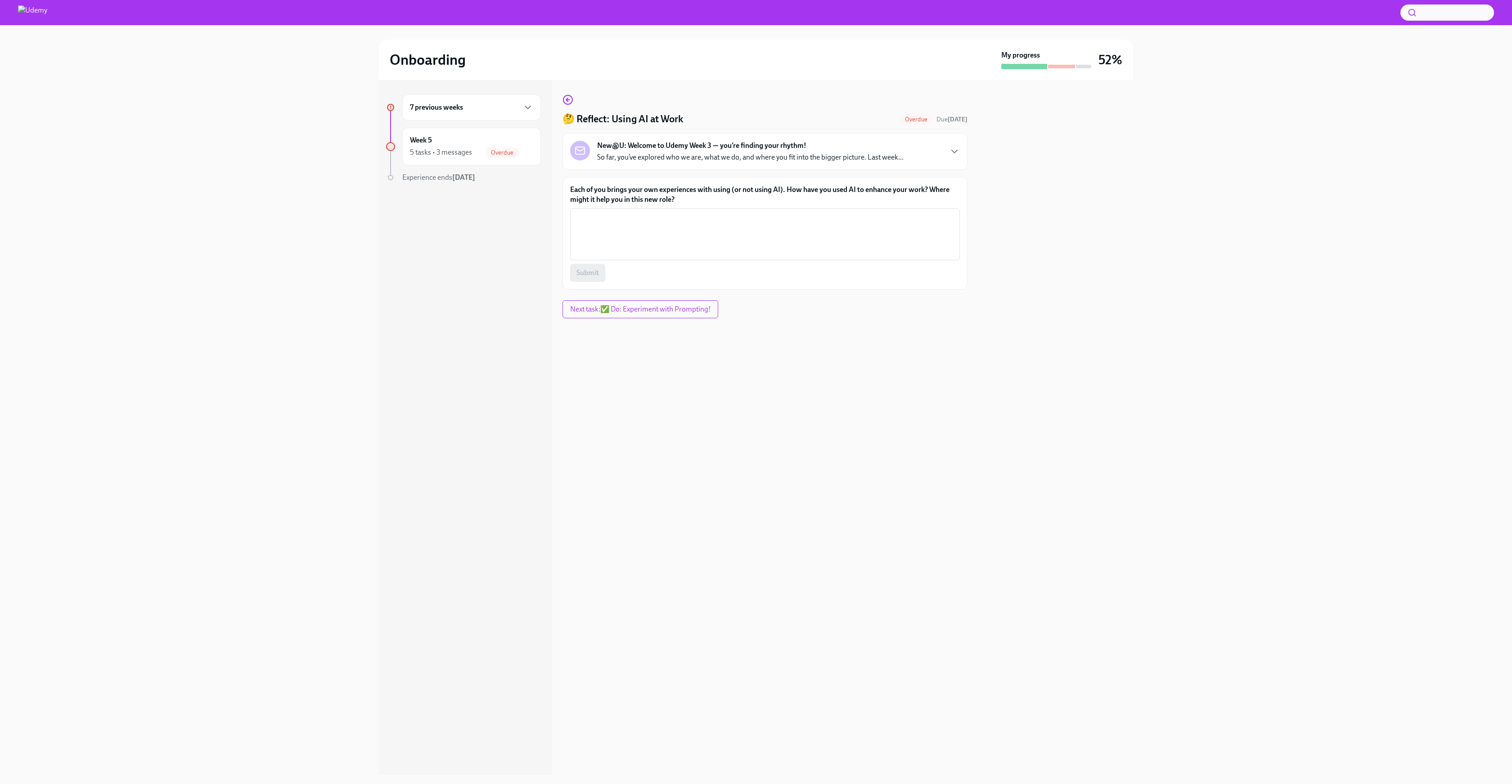
click at [811, 152] on div "New@U: Welcome to Udemy Week 3 — you’re finding your rhythm! So far, you’ve exp…" at bounding box center [750, 151] width 307 height 22
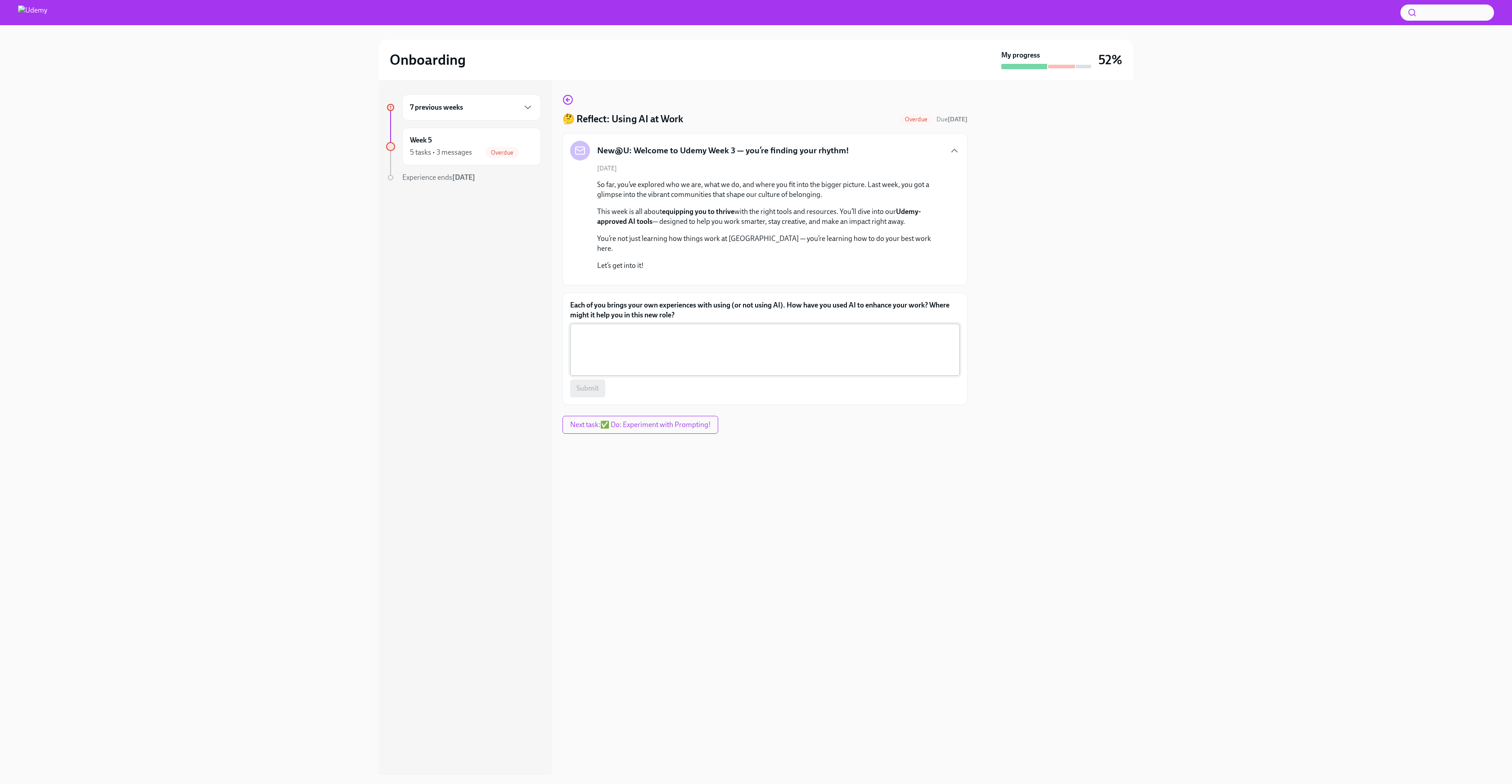
click at [752, 371] on textarea "Each of you brings your own experiences with using (or not using AI). How have …" at bounding box center [765, 349] width 379 height 43
type textarea "Will help me to brainstorm ideas and shape my work"
click at [589, 397] on button "Submit" at bounding box center [588, 388] width 35 height 18
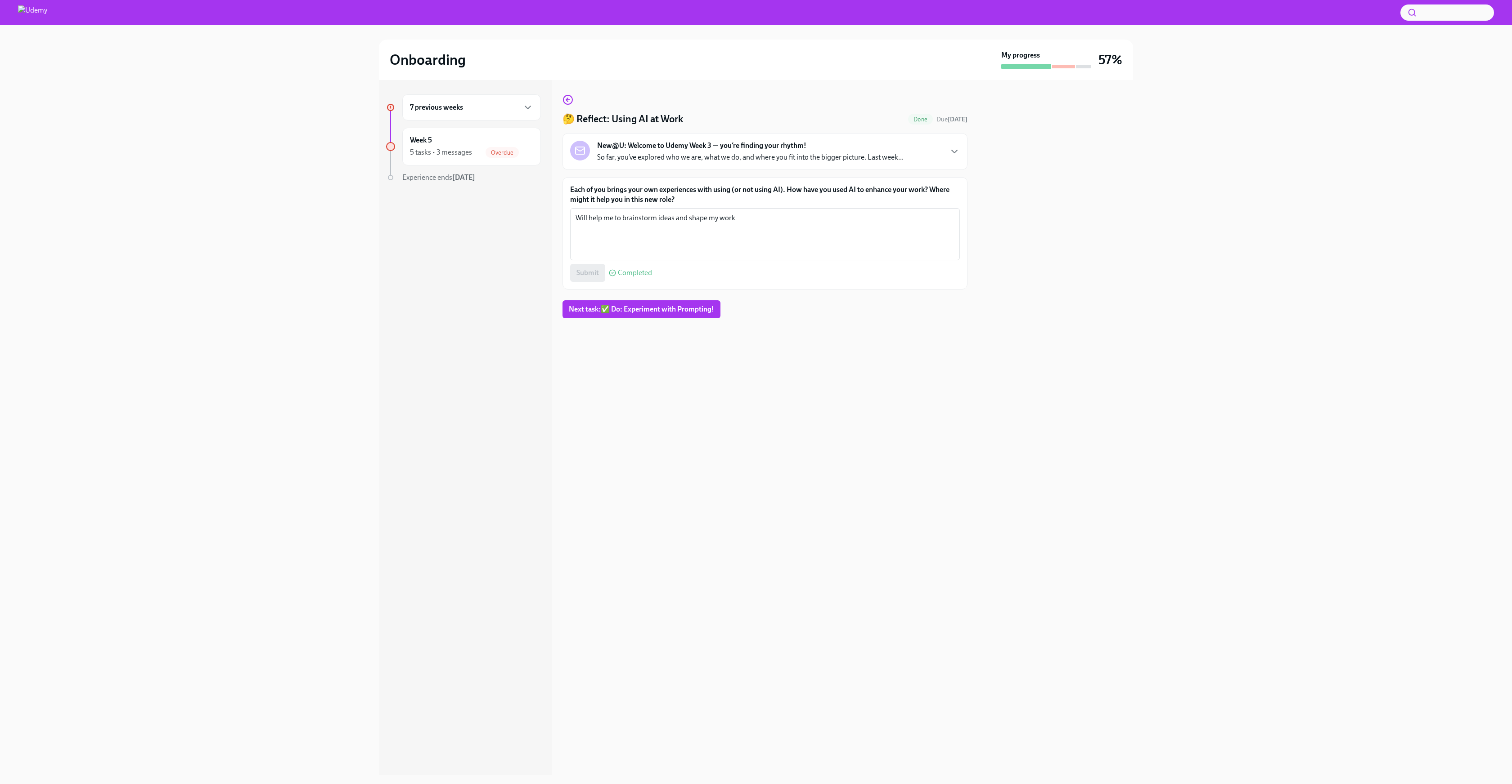
click at [868, 148] on div "New@U: Welcome to Udemy Week 3 — you’re finding your rhythm! So far, you’ve exp…" at bounding box center [750, 151] width 307 height 22
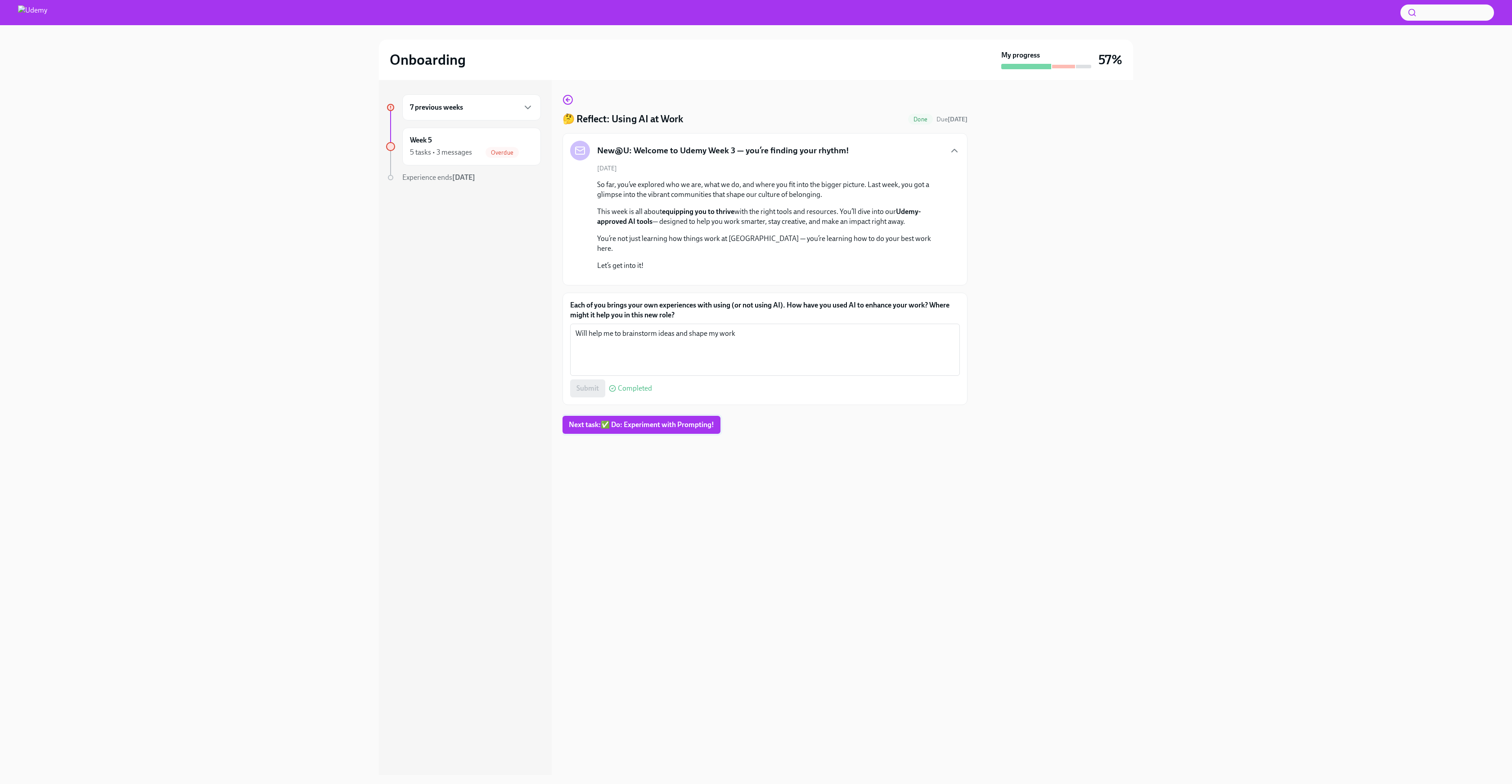
click at [675, 429] on span "Next task : ✅ Do: Experiment with Prompting!" at bounding box center [642, 425] width 146 height 9
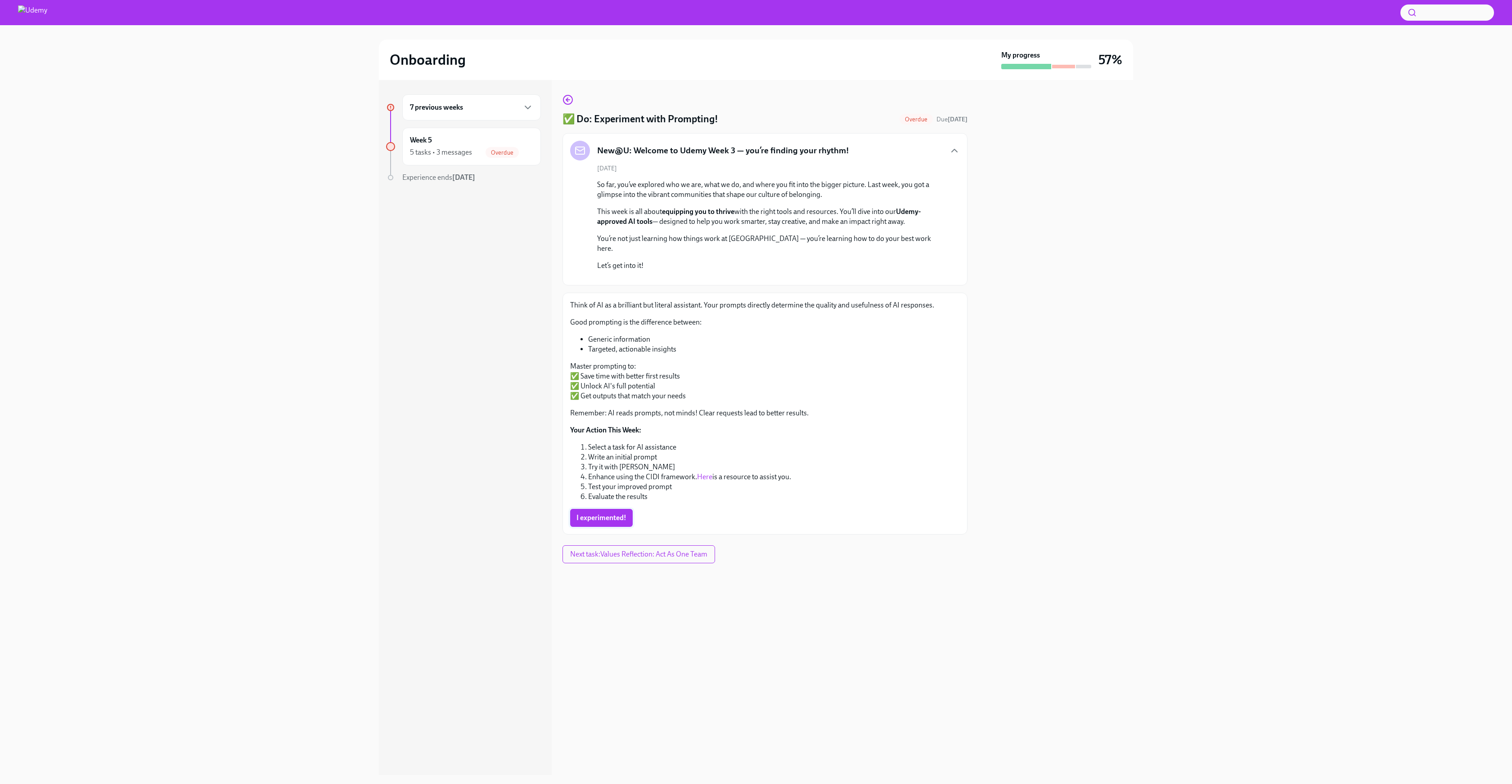
click at [614, 523] on span "I experimented!" at bounding box center [601, 518] width 50 height 9
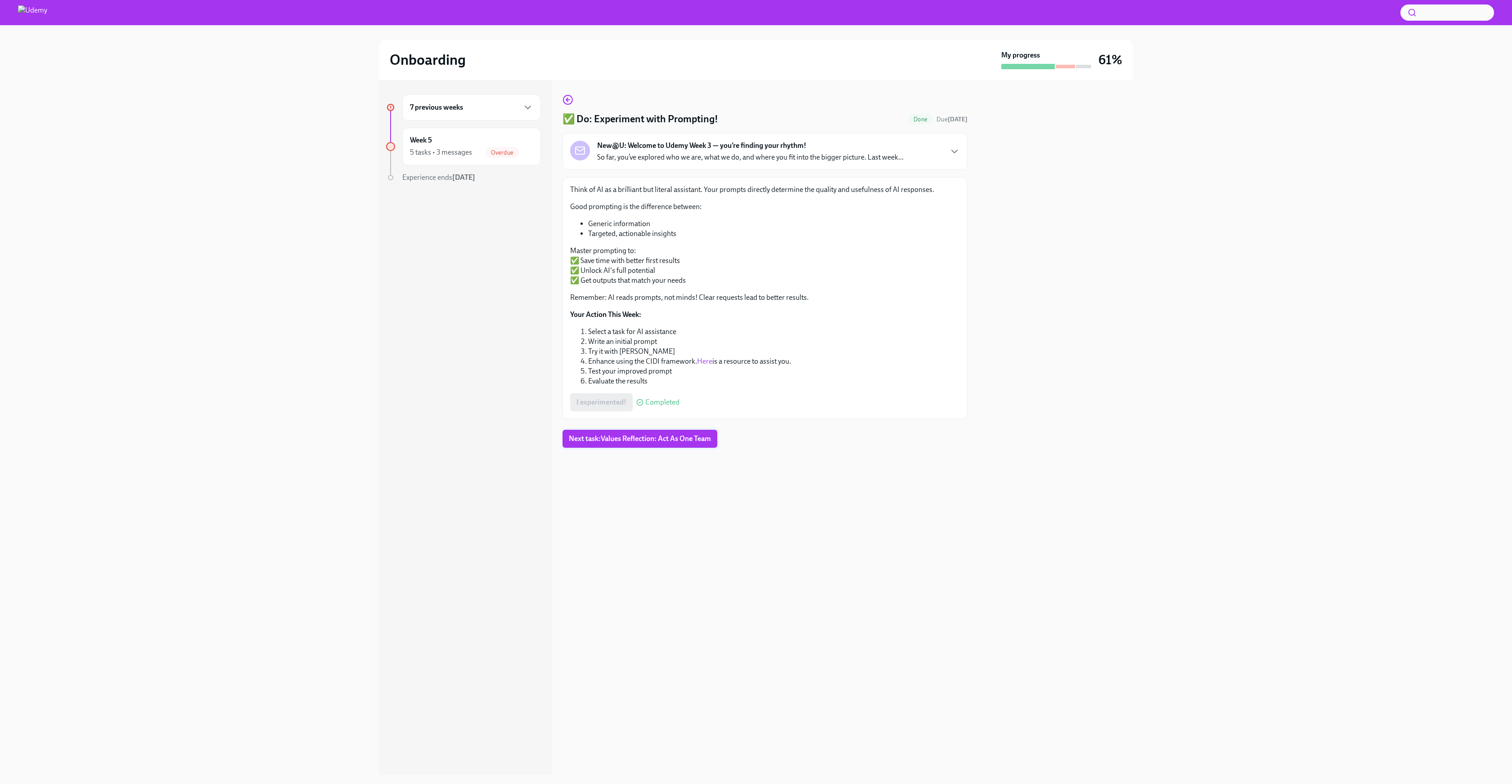
click at [696, 440] on span "Next task : Values Reflection: Act As One Team" at bounding box center [639, 439] width 142 height 9
